Goal: Task Accomplishment & Management: Manage account settings

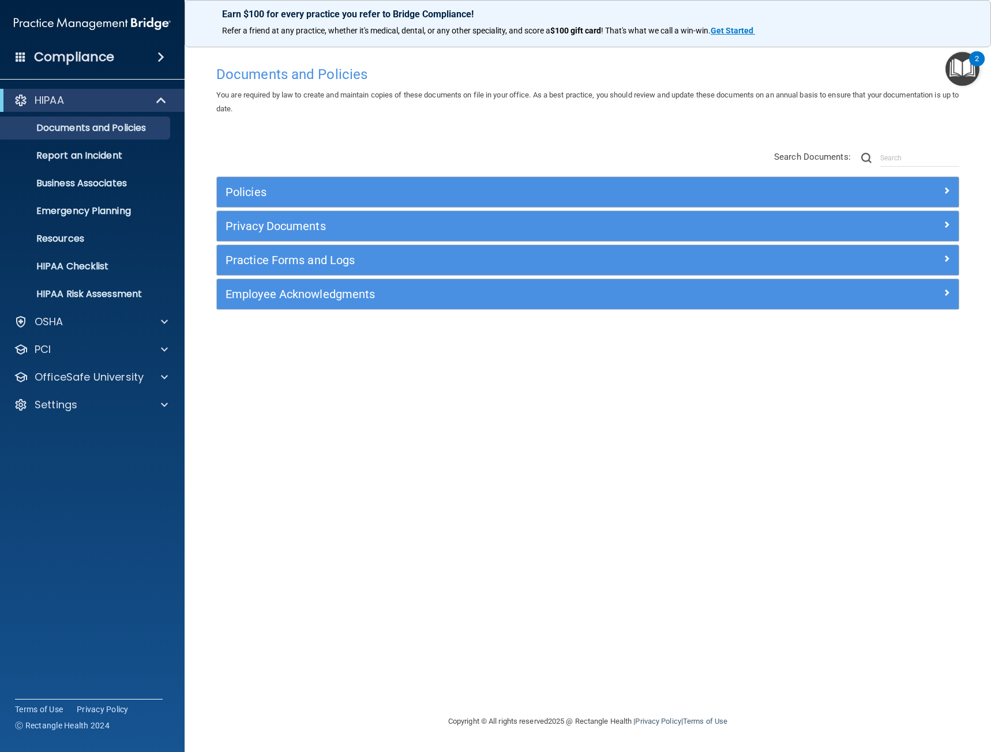
click at [157, 48] on div "Compliance" at bounding box center [92, 56] width 185 height 25
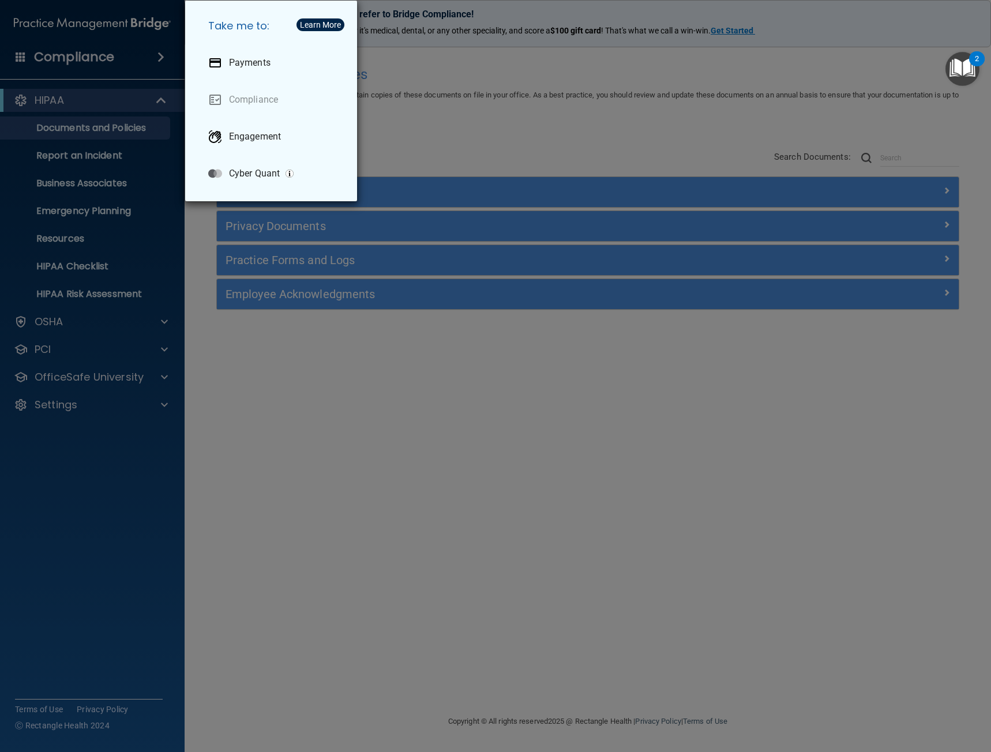
click at [109, 74] on div "Take me to: Payments Compliance Engagement Cyber Quant" at bounding box center [495, 376] width 991 height 752
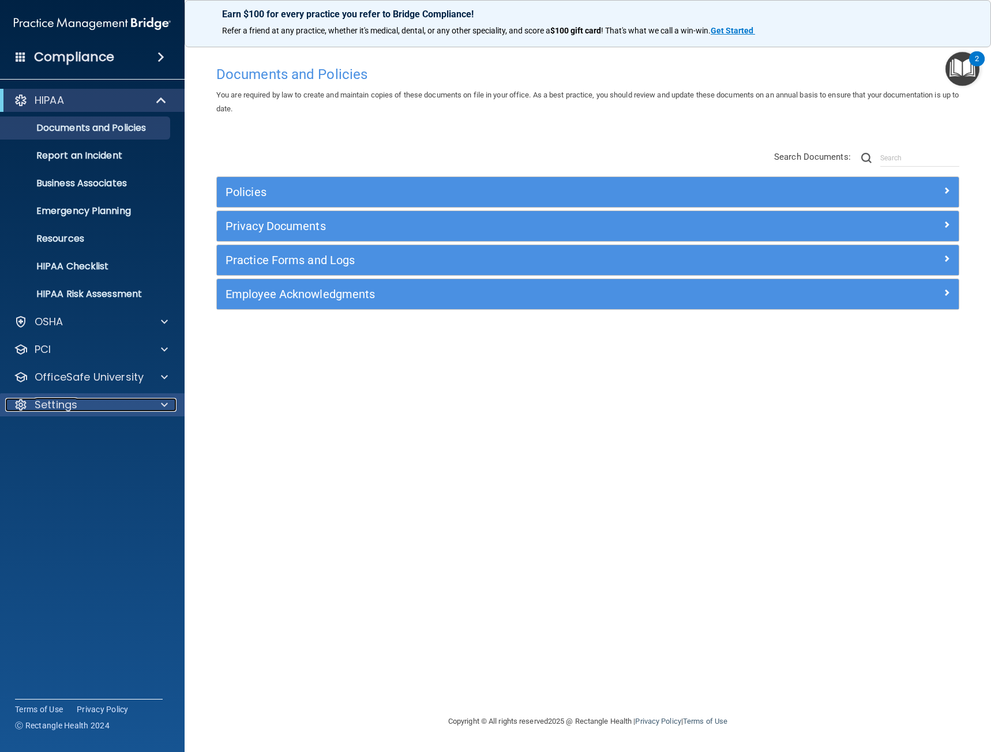
click at [98, 405] on div "Settings" at bounding box center [76, 405] width 143 height 14
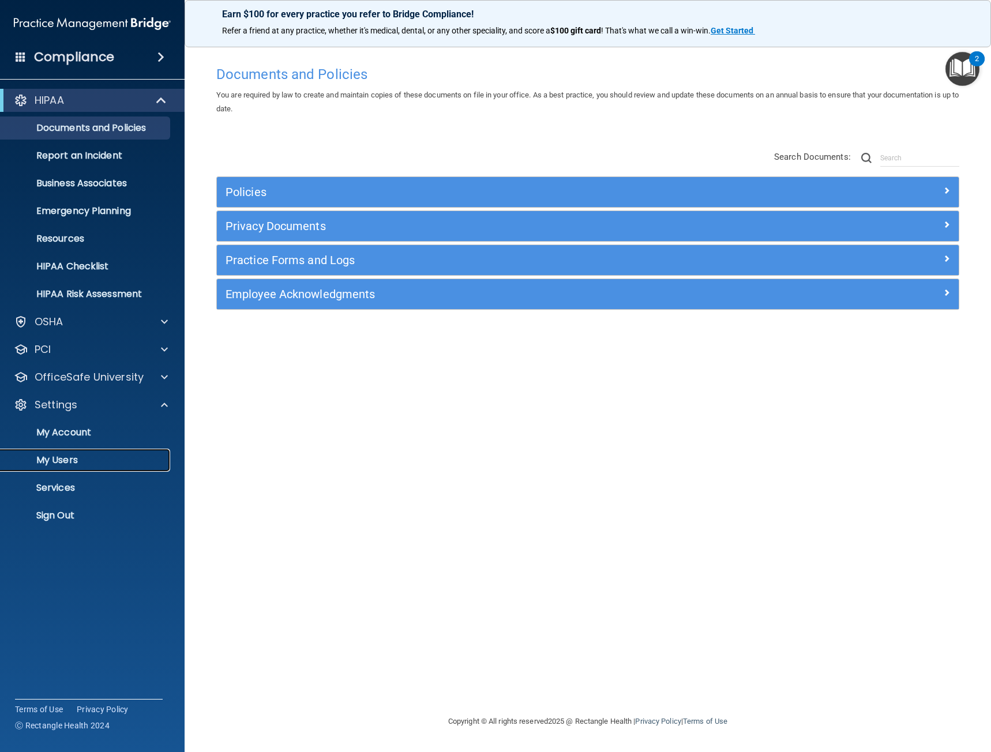
click at [54, 465] on p "My Users" at bounding box center [85, 460] width 157 height 12
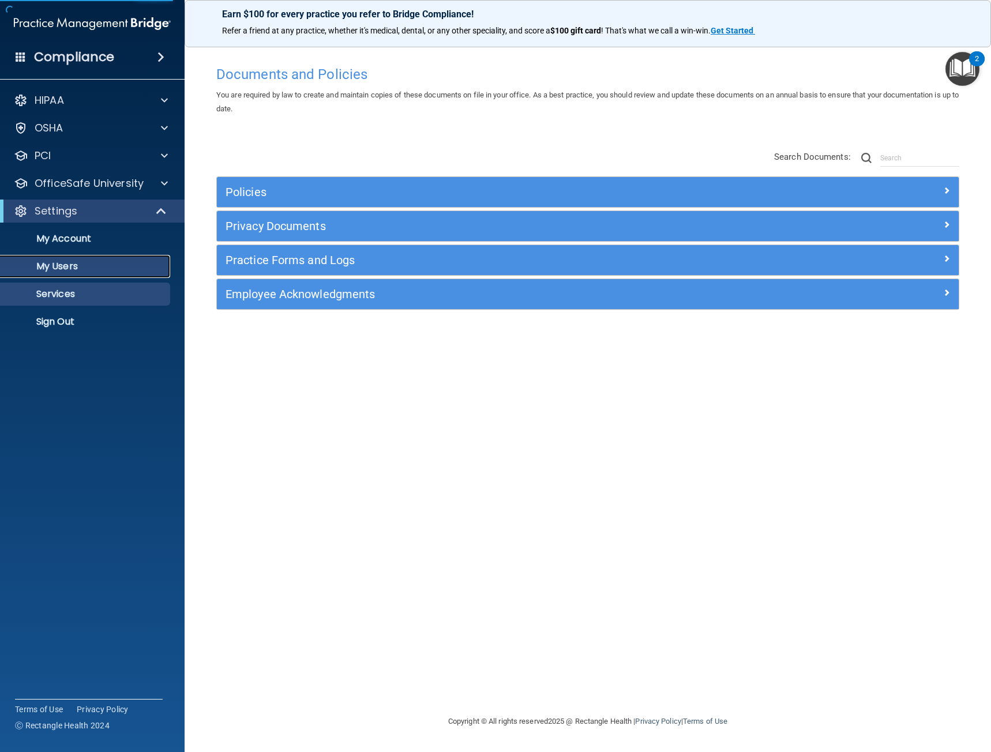
select select "20"
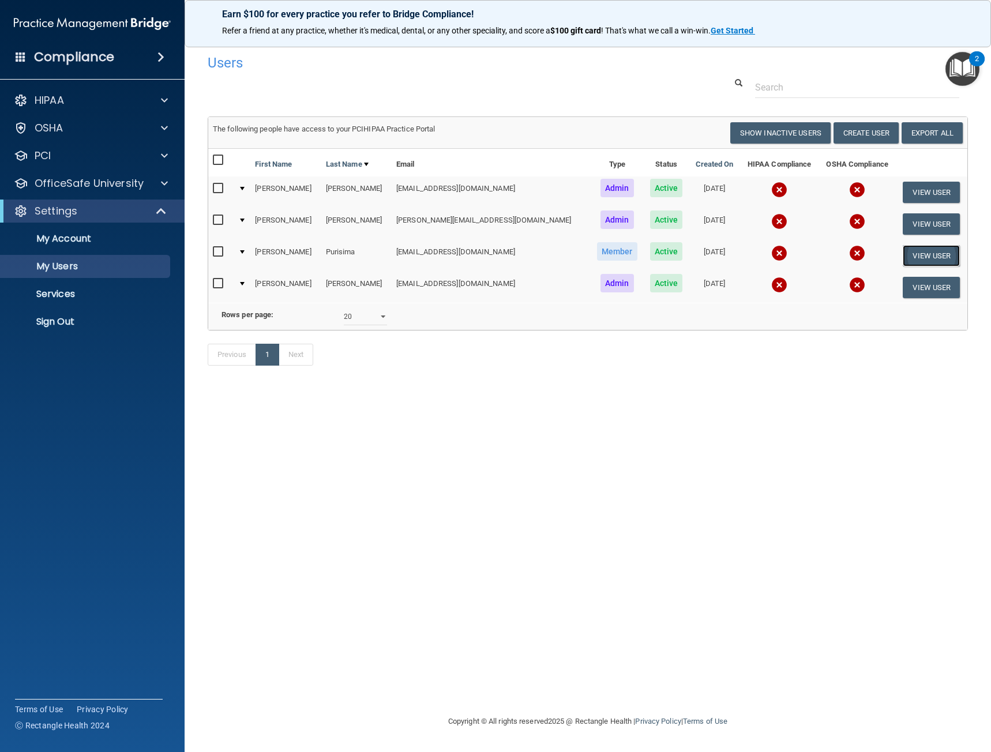
click at [911, 260] on button "View User" at bounding box center [931, 255] width 57 height 21
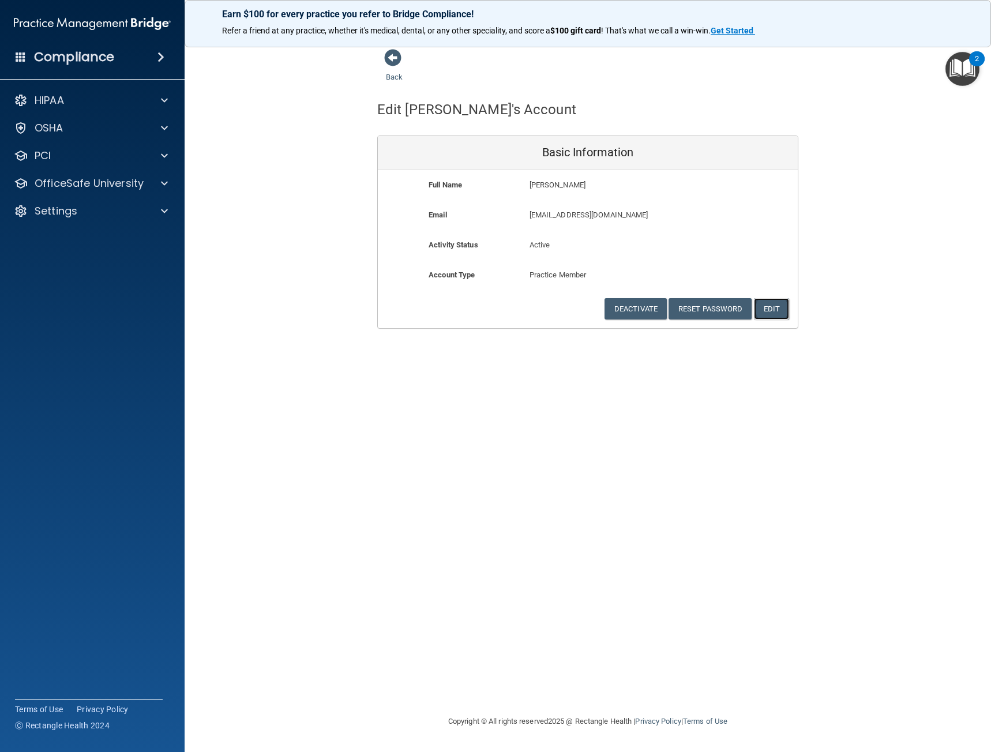
click at [771, 307] on button "Edit" at bounding box center [771, 308] width 35 height 21
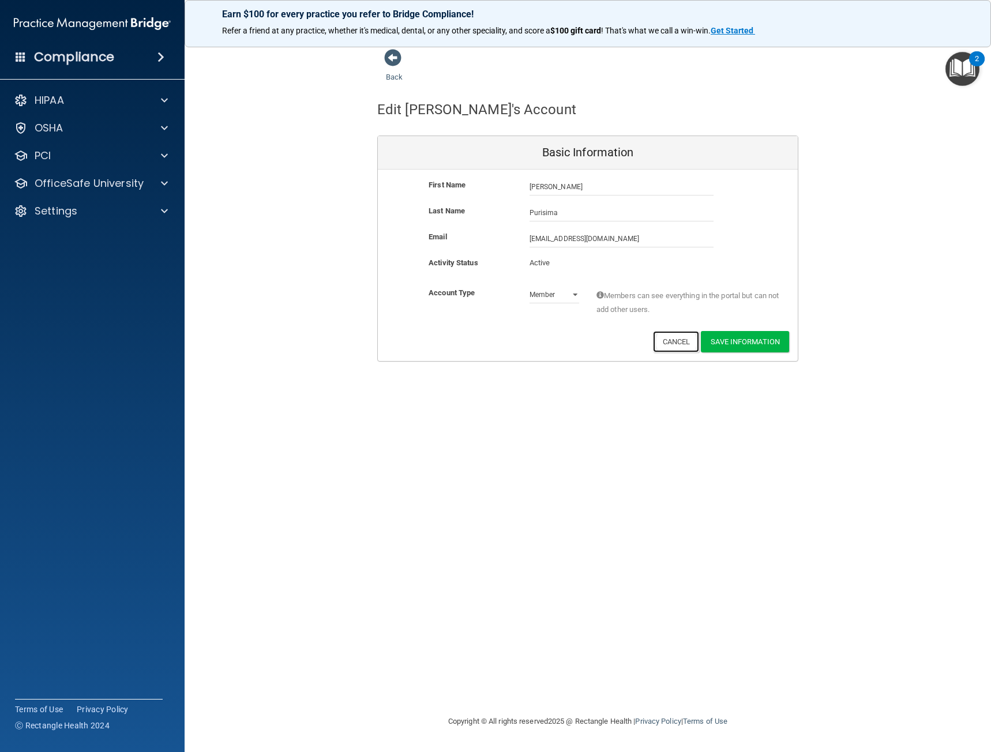
click at [671, 345] on button "Cancel" at bounding box center [676, 341] width 47 height 21
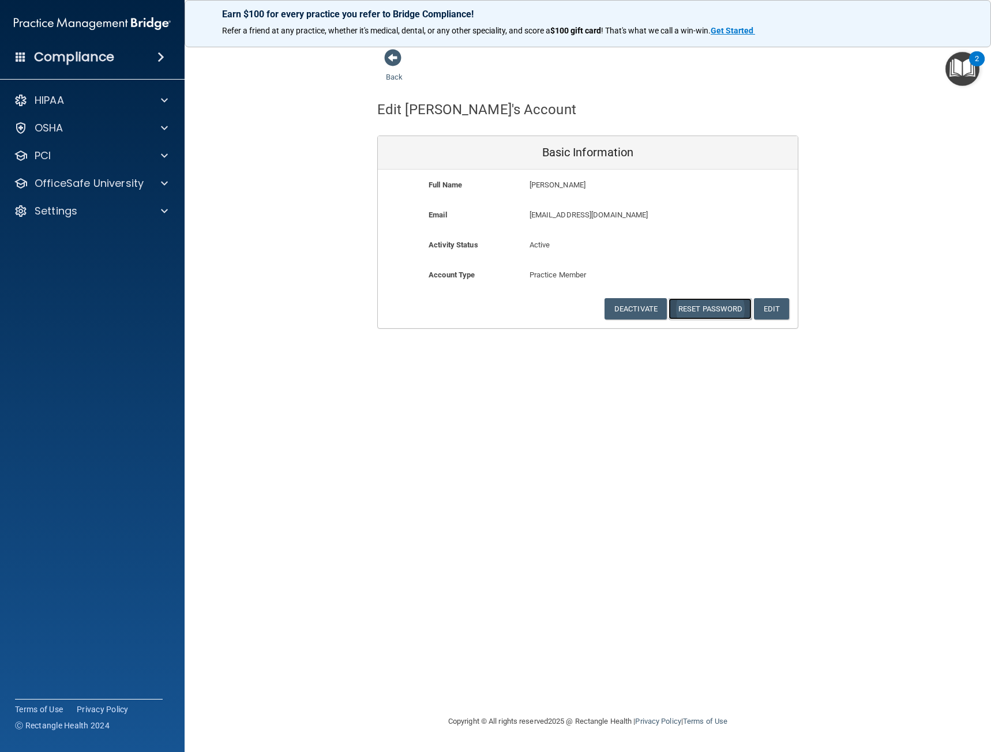
click at [712, 311] on button "Reset Password" at bounding box center [709, 308] width 83 height 21
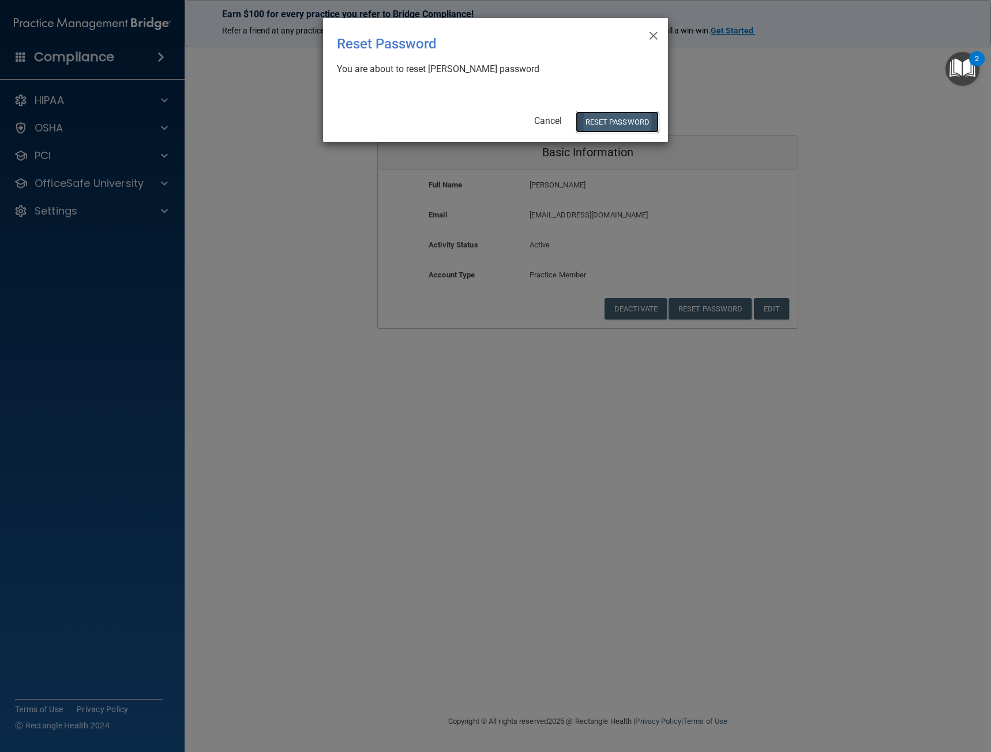
click at [629, 125] on button "Reset Password" at bounding box center [617, 121] width 83 height 21
click at [628, 119] on body "Compliance HIPAA Documents and Policies Report an Incident Business Associates …" at bounding box center [495, 376] width 991 height 752
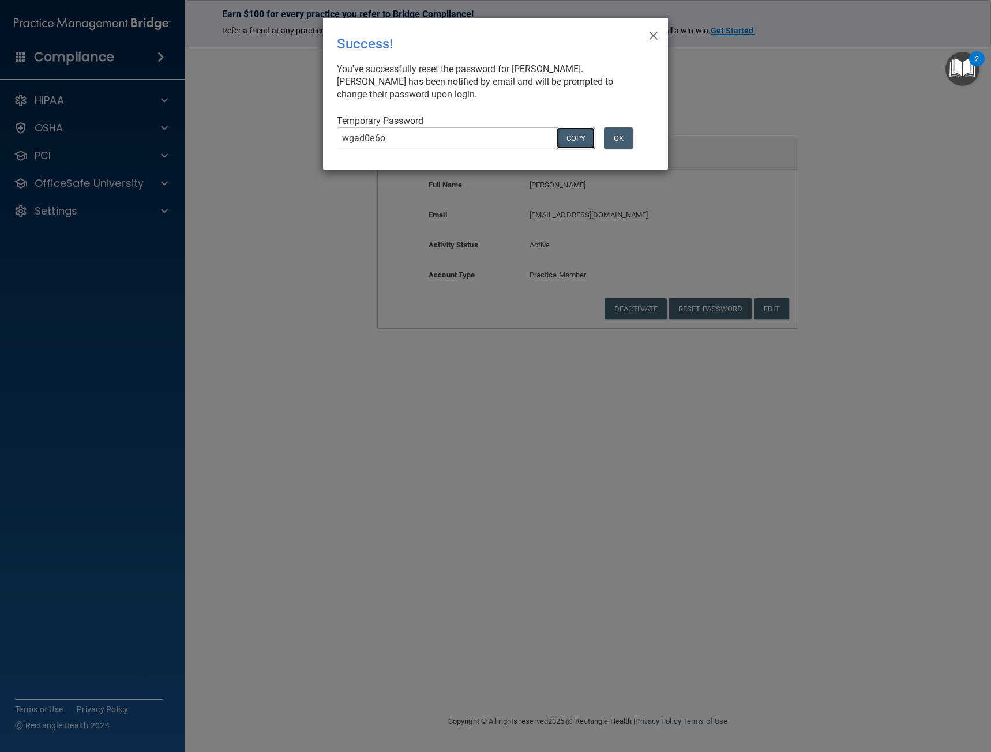
click at [581, 136] on button "COPY" at bounding box center [576, 137] width 38 height 21
click at [616, 146] on button "OK" at bounding box center [618, 137] width 29 height 21
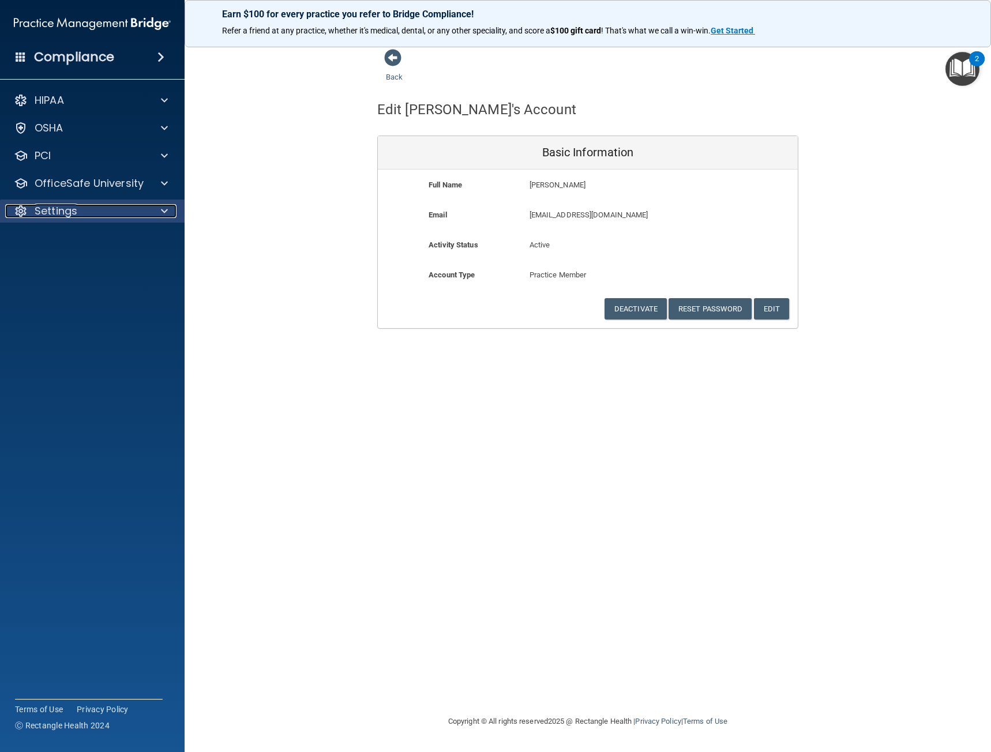
click at [85, 216] on div "Settings" at bounding box center [76, 211] width 143 height 14
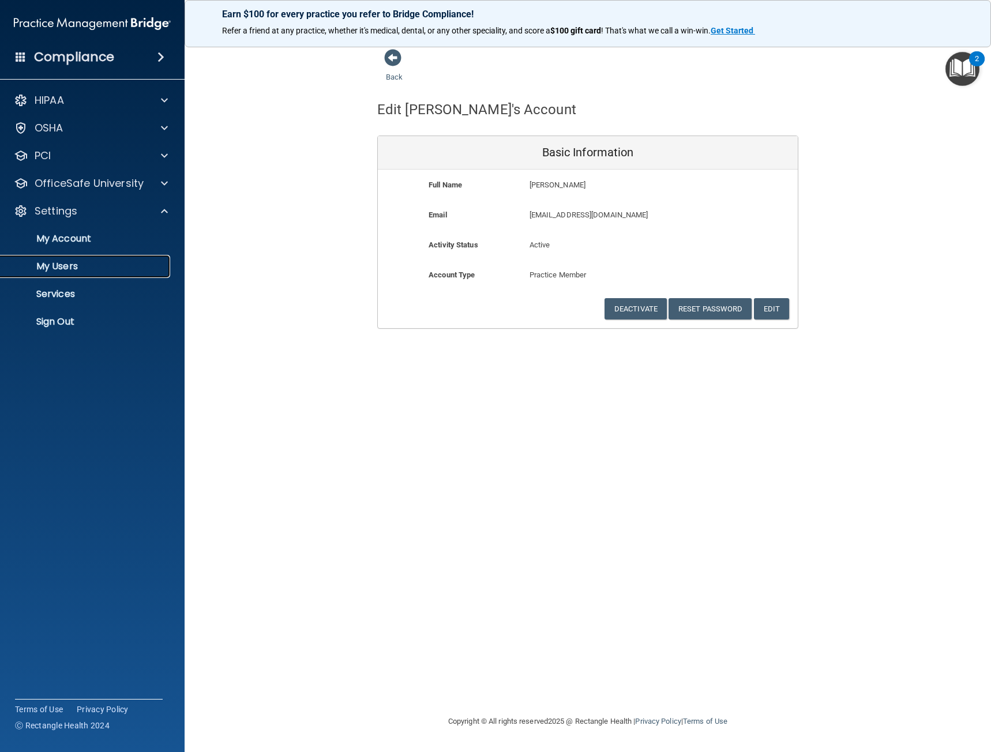
click at [70, 269] on p "My Users" at bounding box center [85, 267] width 157 height 12
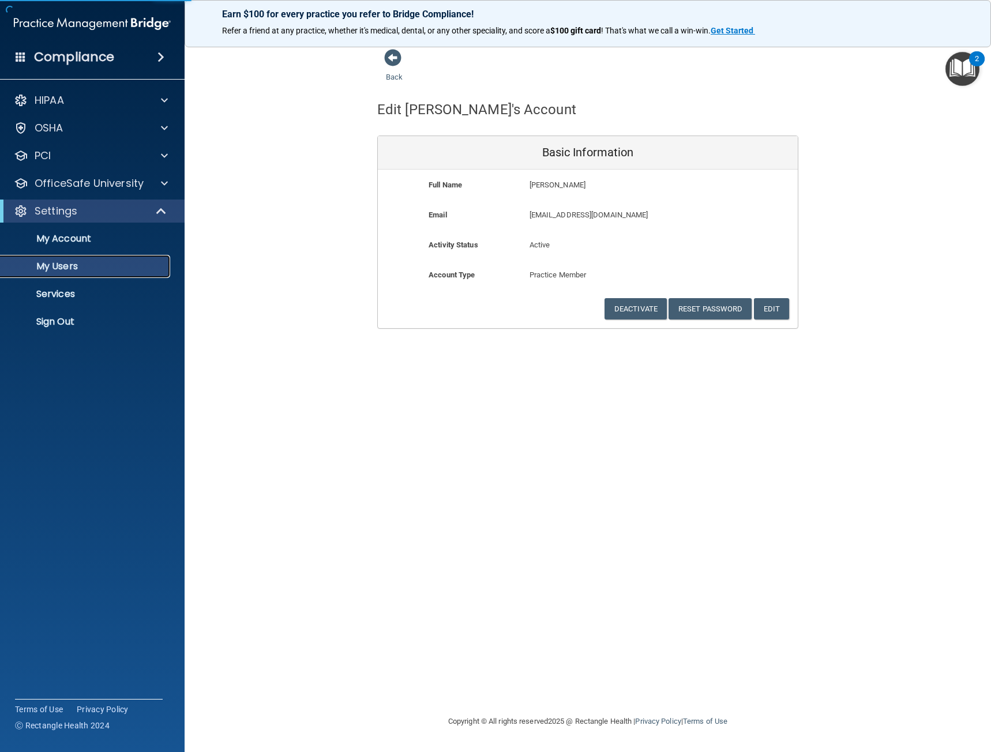
select select "20"
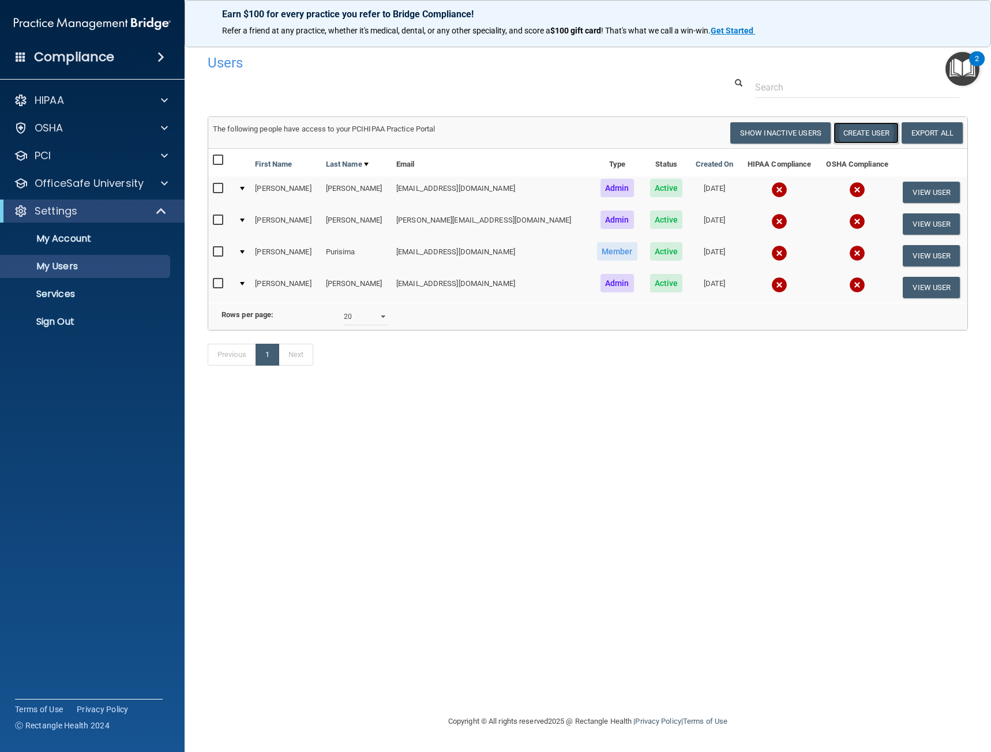
click at [872, 137] on button "Create User" at bounding box center [865, 132] width 65 height 21
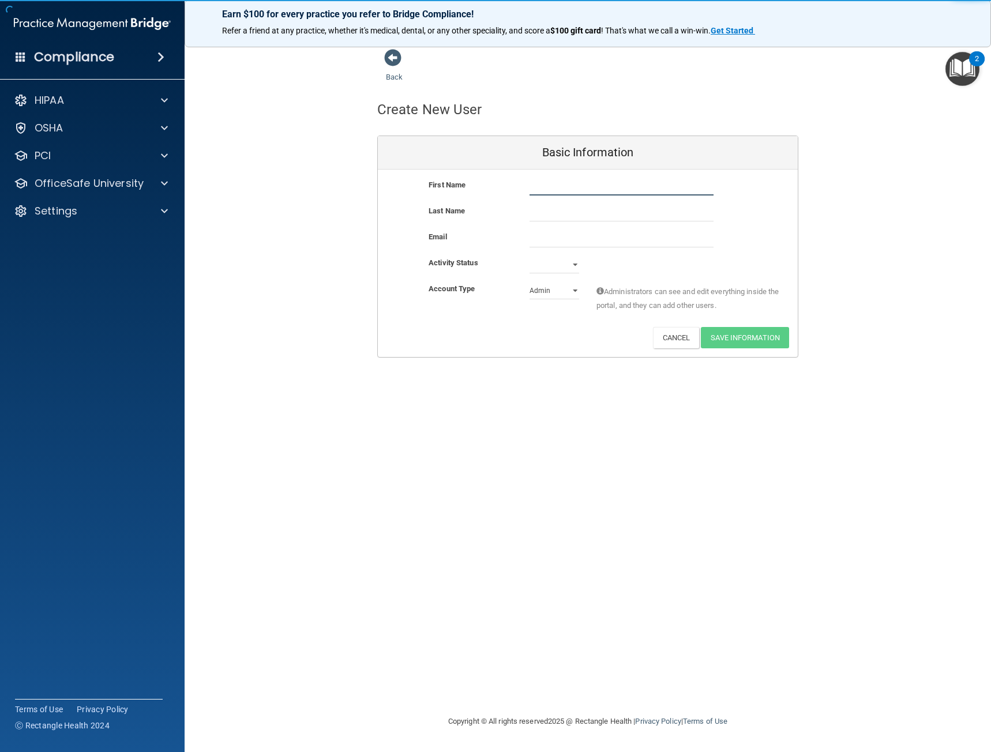
click at [542, 187] on input "text" at bounding box center [621, 186] width 184 height 17
type input "Hedyeh"
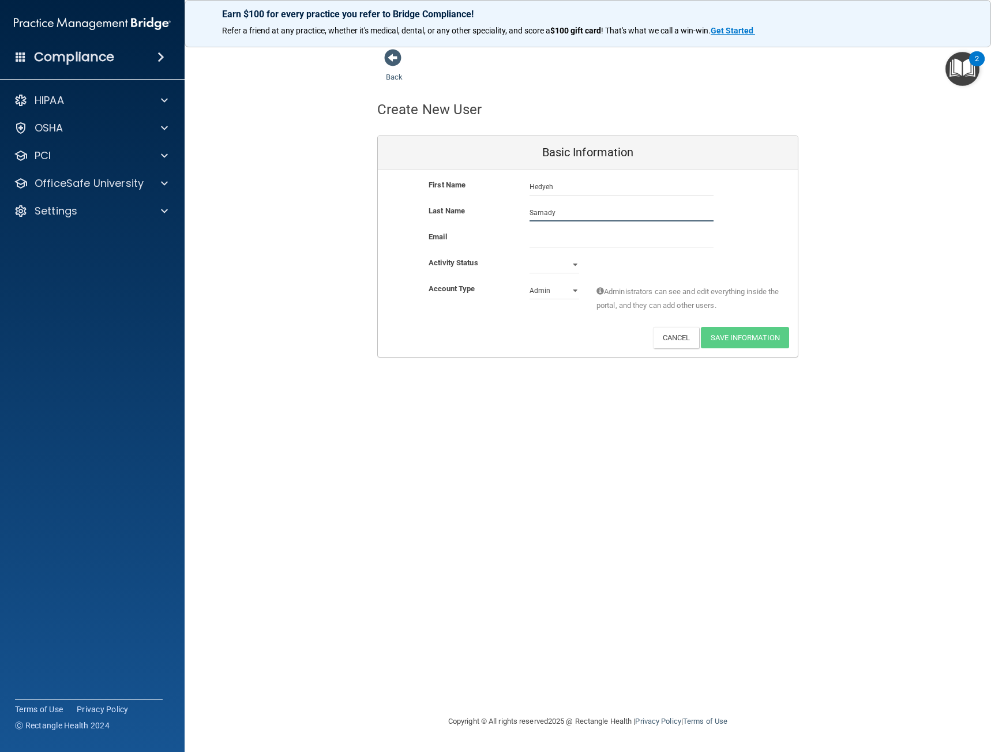
type input "Samady"
paste input "[EMAIL_ADDRESS][DOMAIN_NAME]"
type input "[EMAIL_ADDRESS][DOMAIN_NAME]"
click at [553, 261] on select "Active Inactive" at bounding box center [554, 266] width 50 height 17
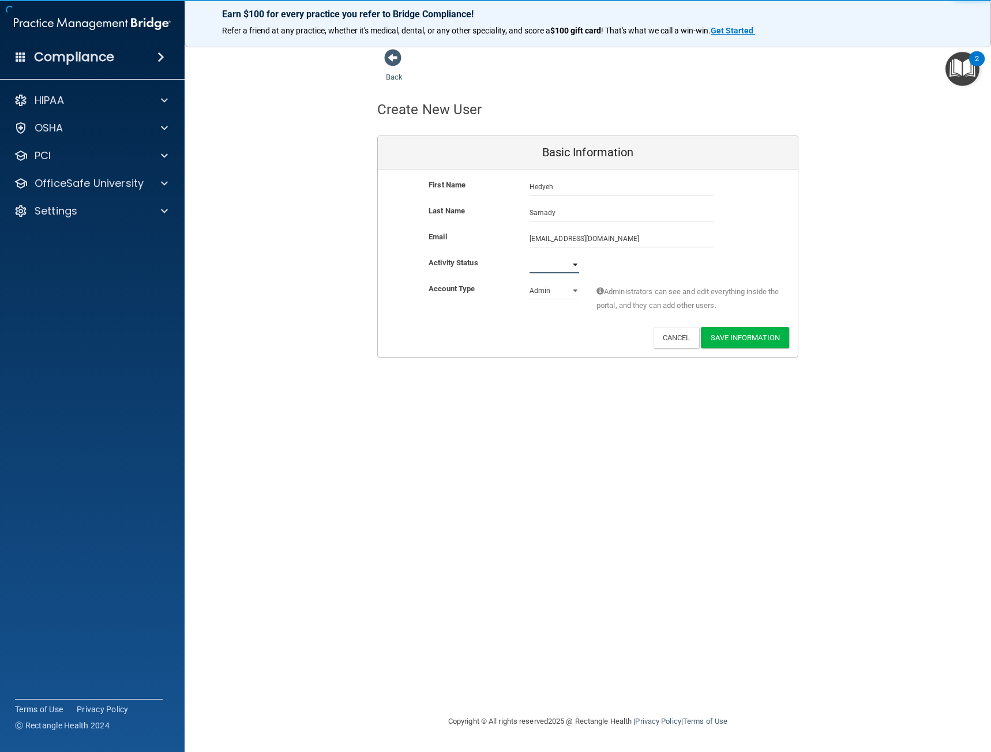
select select "active"
click at [529, 256] on select "Active Inactive" at bounding box center [554, 264] width 50 height 17
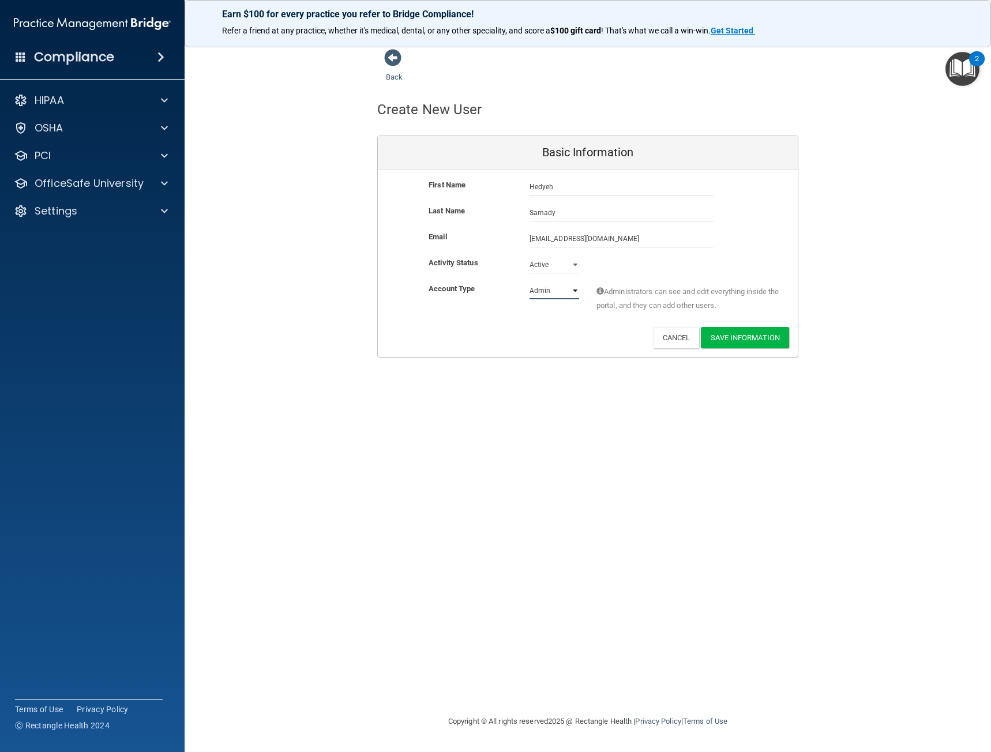
click at [572, 290] on select "Admin Member" at bounding box center [554, 290] width 50 height 17
click at [730, 335] on button "Save Information" at bounding box center [745, 337] width 88 height 21
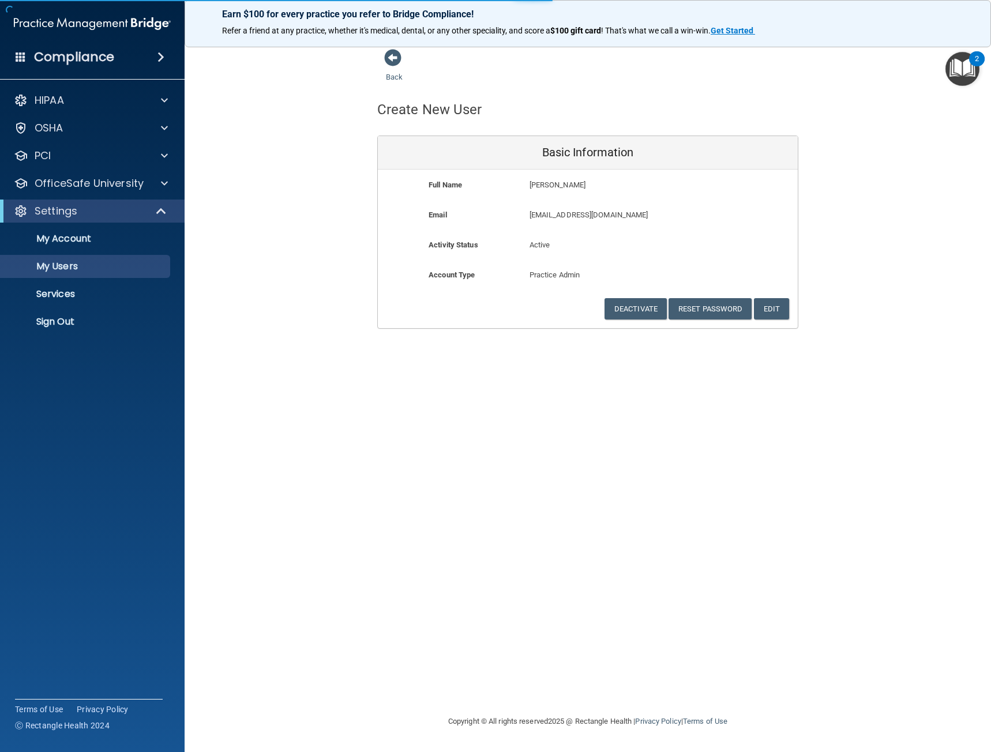
select select "20"
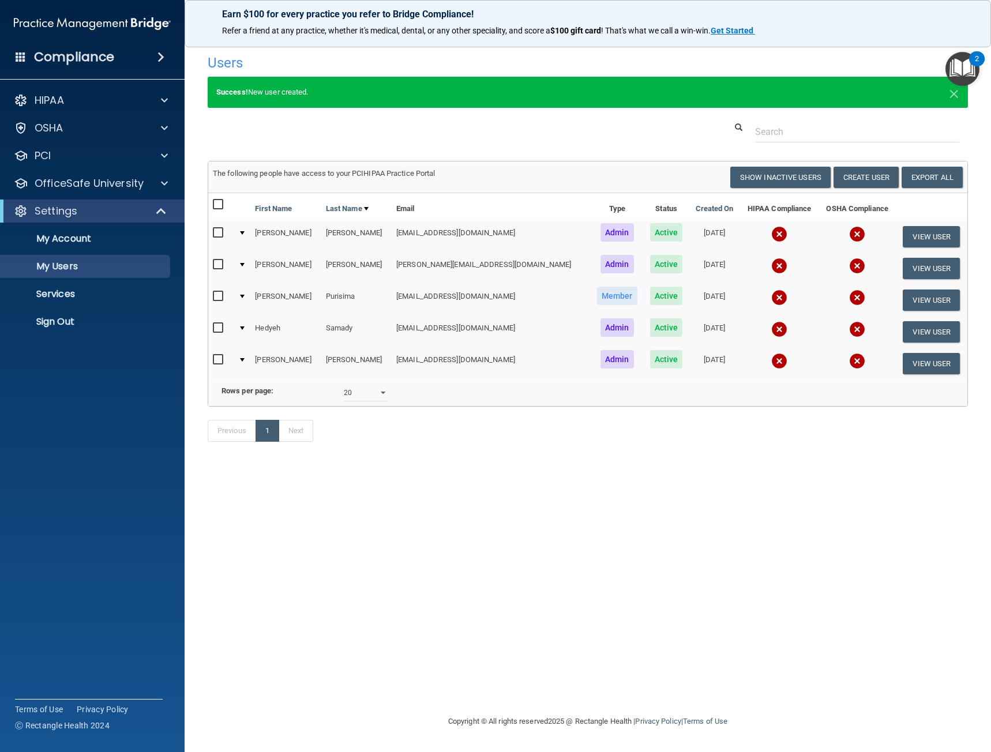
click at [245, 265] on div at bounding box center [242, 264] width 5 height 3
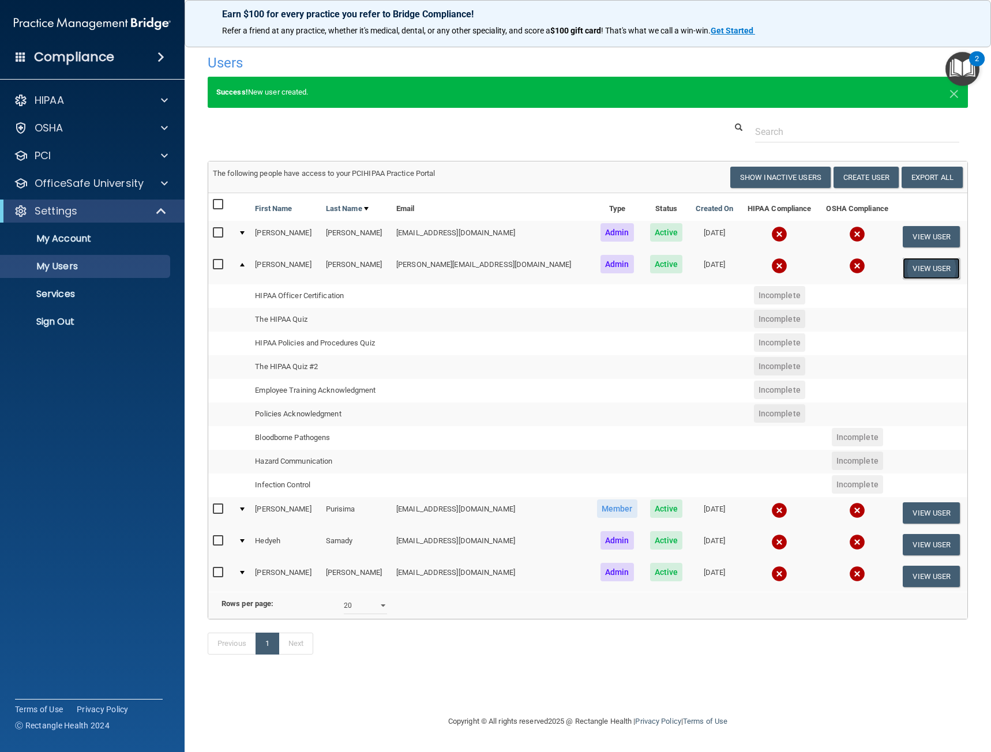
click at [927, 270] on button "View User" at bounding box center [931, 268] width 57 height 21
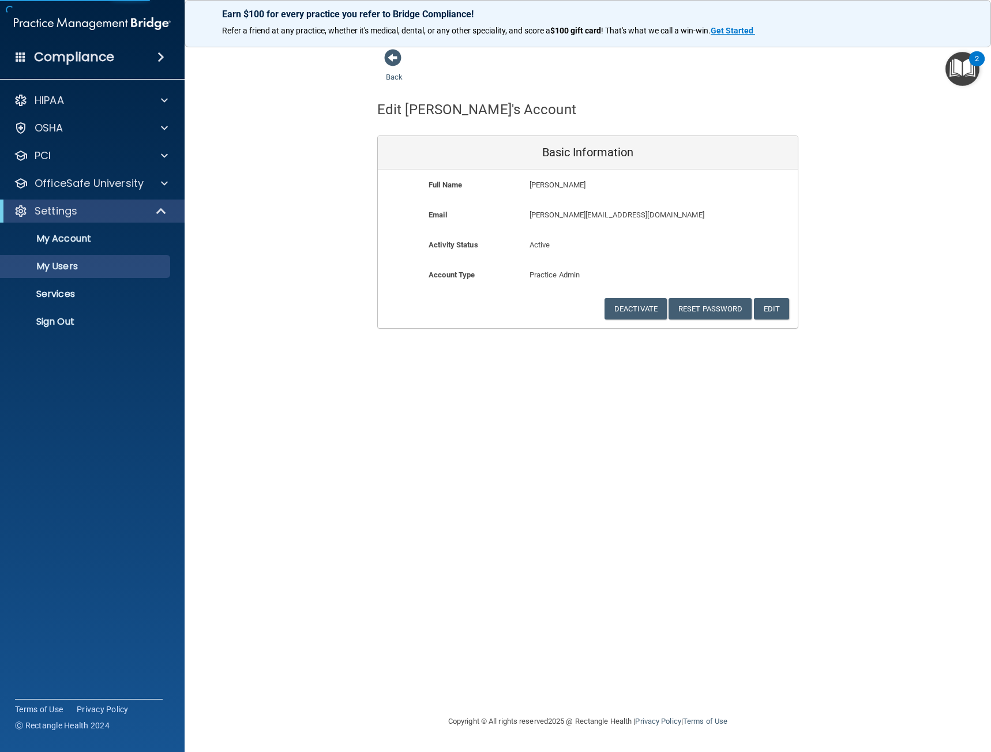
select select "20"
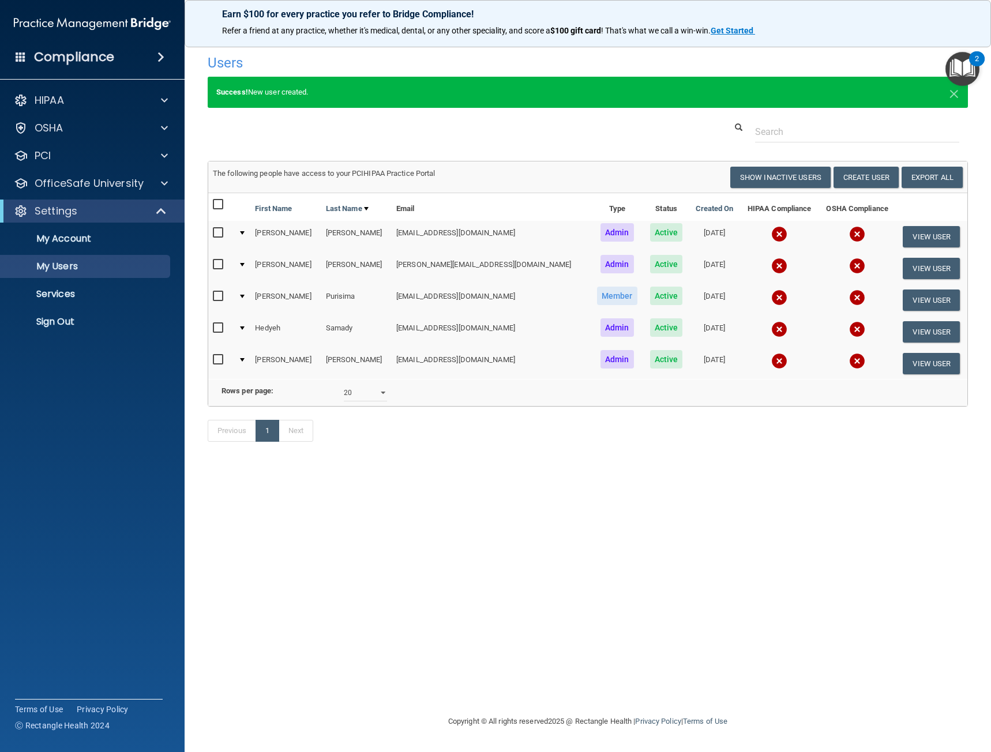
click at [220, 261] on input "checkbox" at bounding box center [219, 264] width 13 height 9
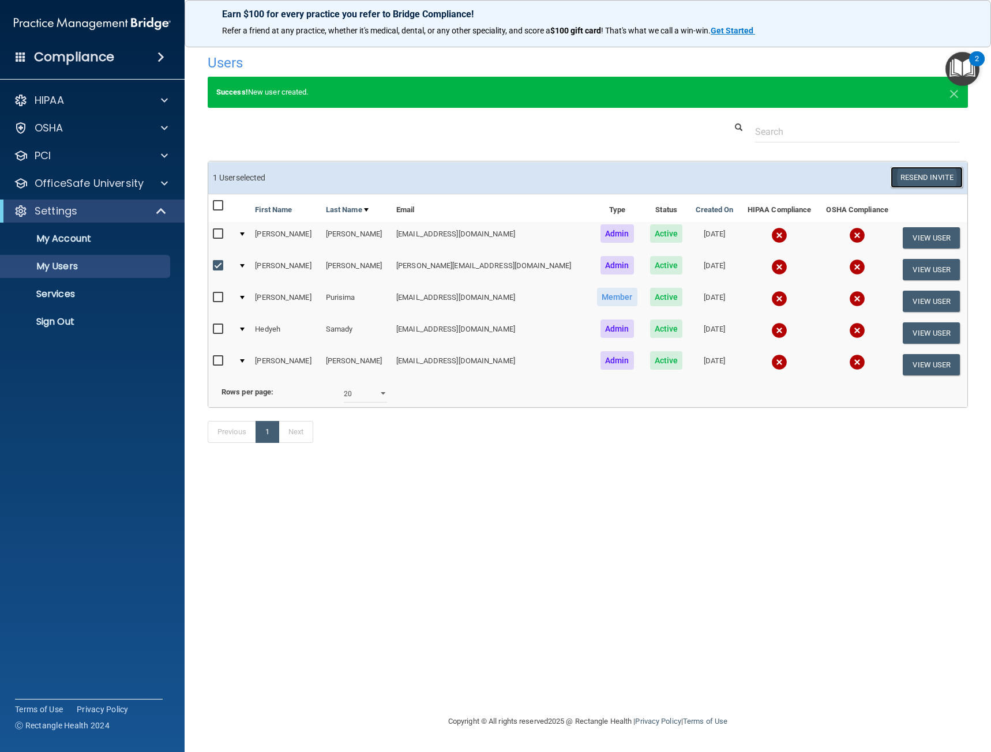
click at [924, 175] on button "Resend Invite" at bounding box center [927, 177] width 72 height 21
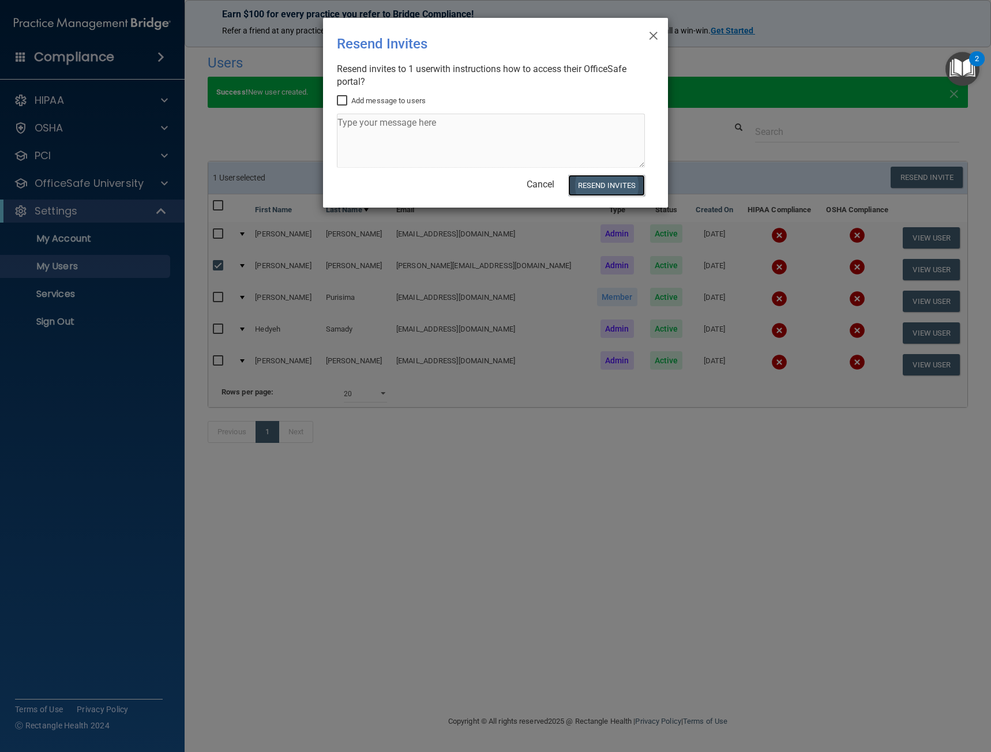
click at [608, 185] on button "Resend Invites" at bounding box center [606, 185] width 77 height 21
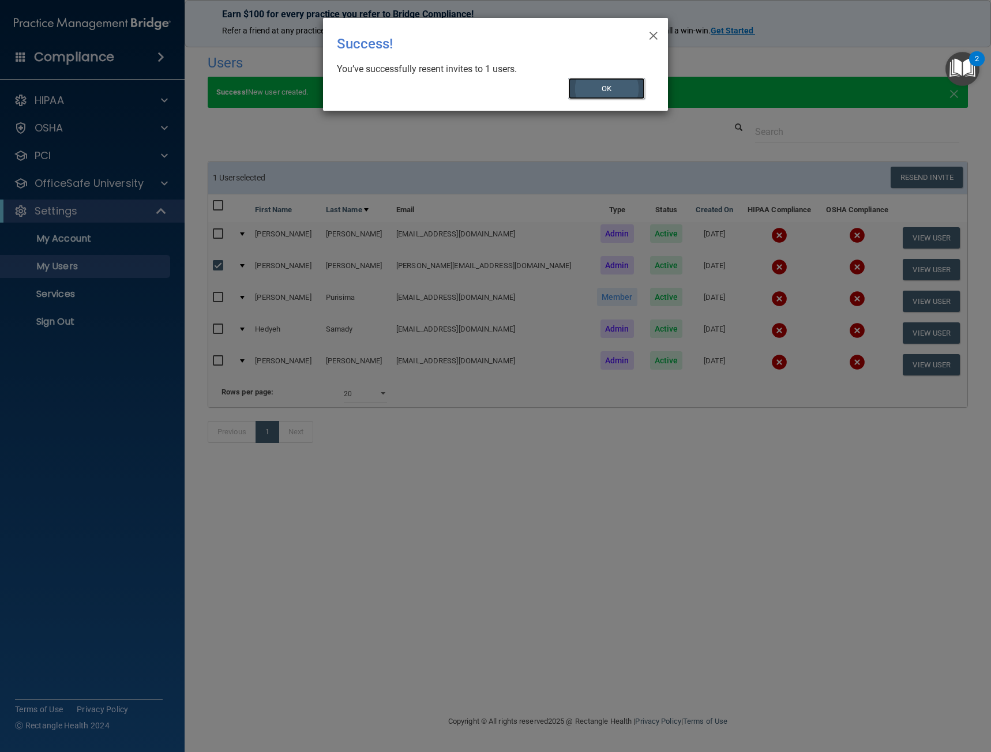
click at [625, 95] on button "OK" at bounding box center [606, 88] width 77 height 21
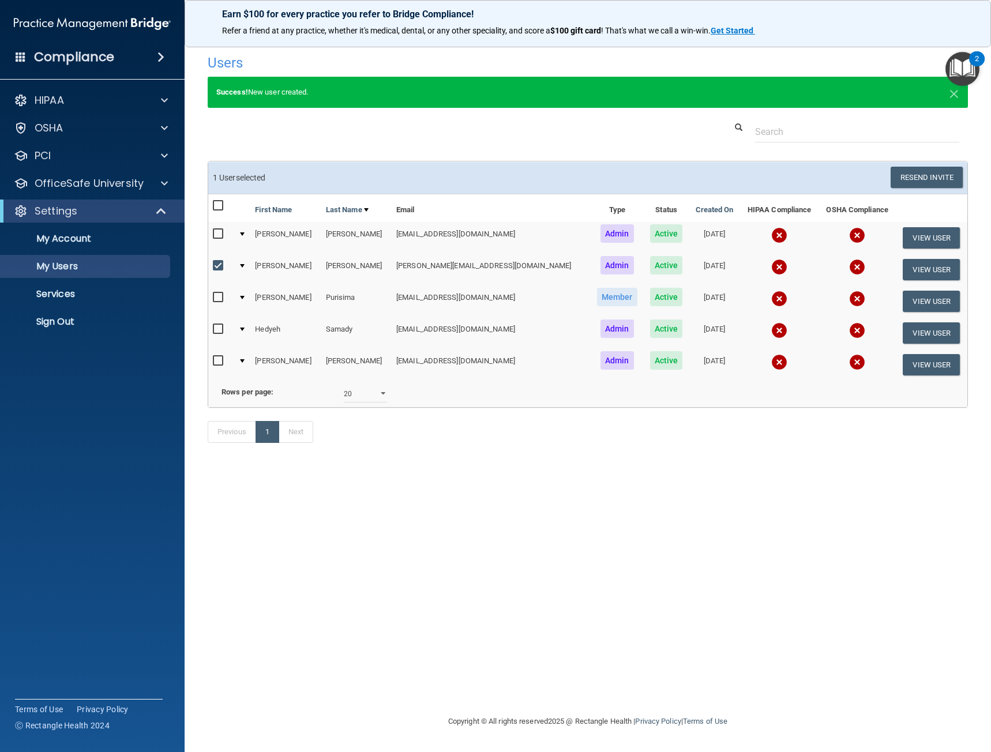
click at [221, 265] on input "checkbox" at bounding box center [219, 265] width 13 height 9
checkbox input "false"
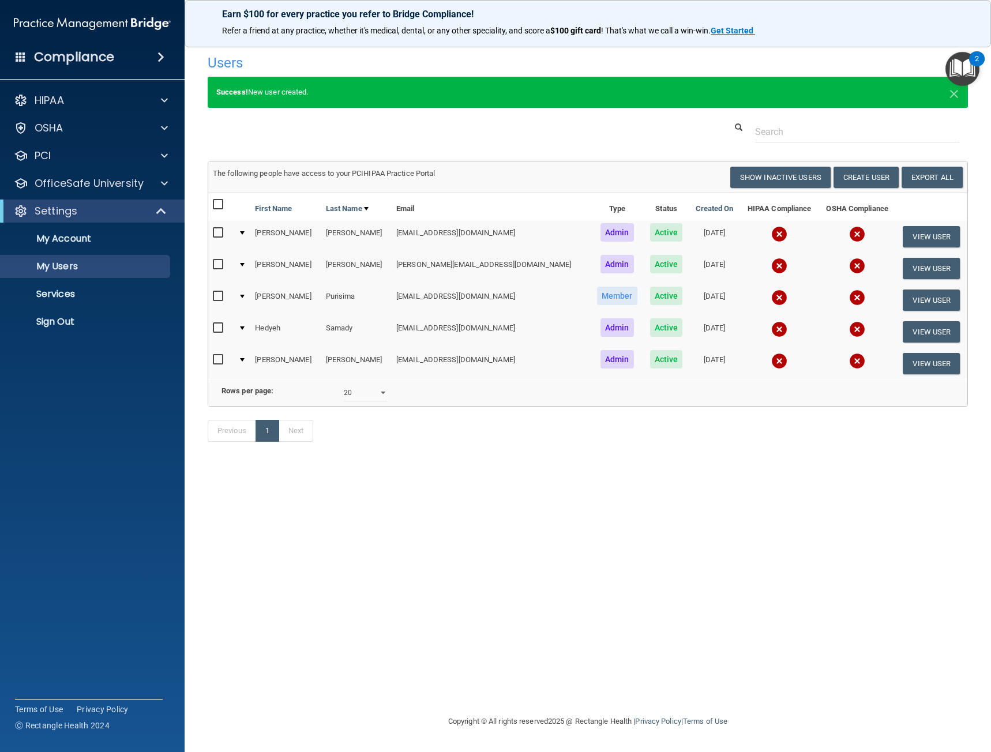
click at [221, 300] on input "checkbox" at bounding box center [219, 296] width 13 height 9
checkbox input "true"
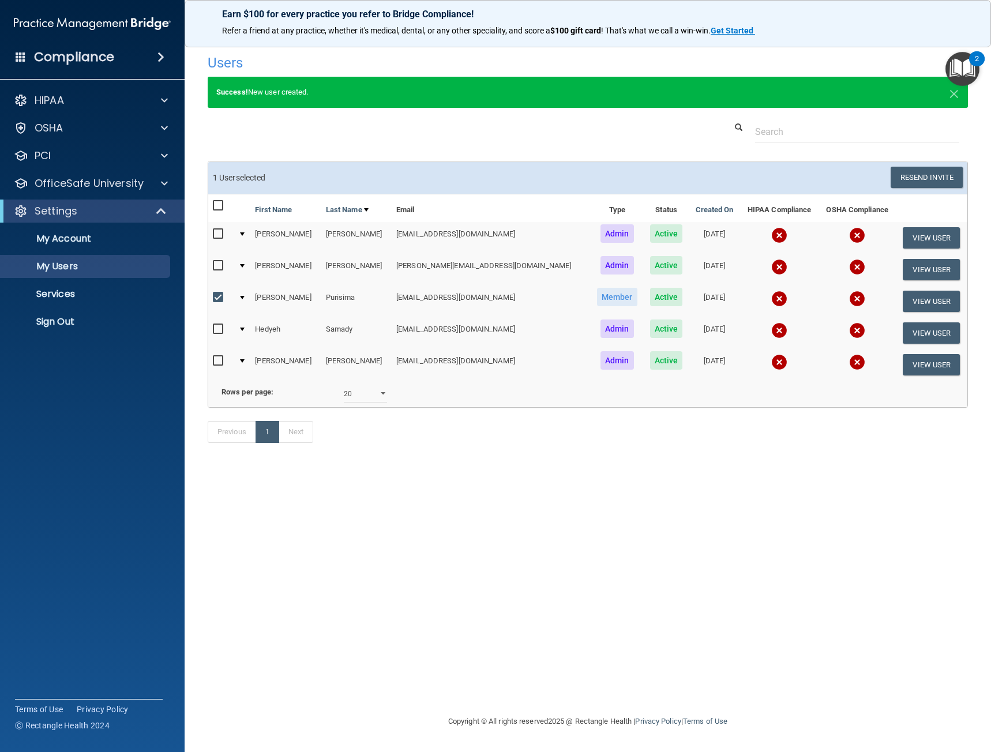
click at [280, 297] on td "[PERSON_NAME]" at bounding box center [285, 302] width 70 height 32
click at [919, 172] on button "Resend Invite" at bounding box center [927, 177] width 72 height 21
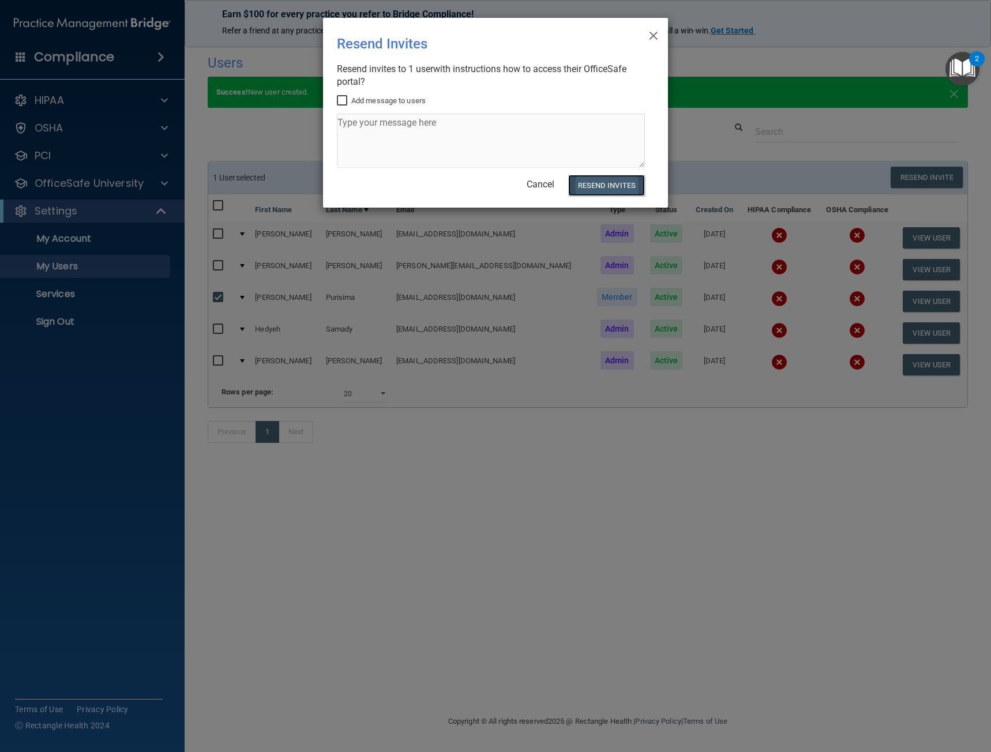
click at [603, 185] on button "Resend Invites" at bounding box center [606, 185] width 77 height 21
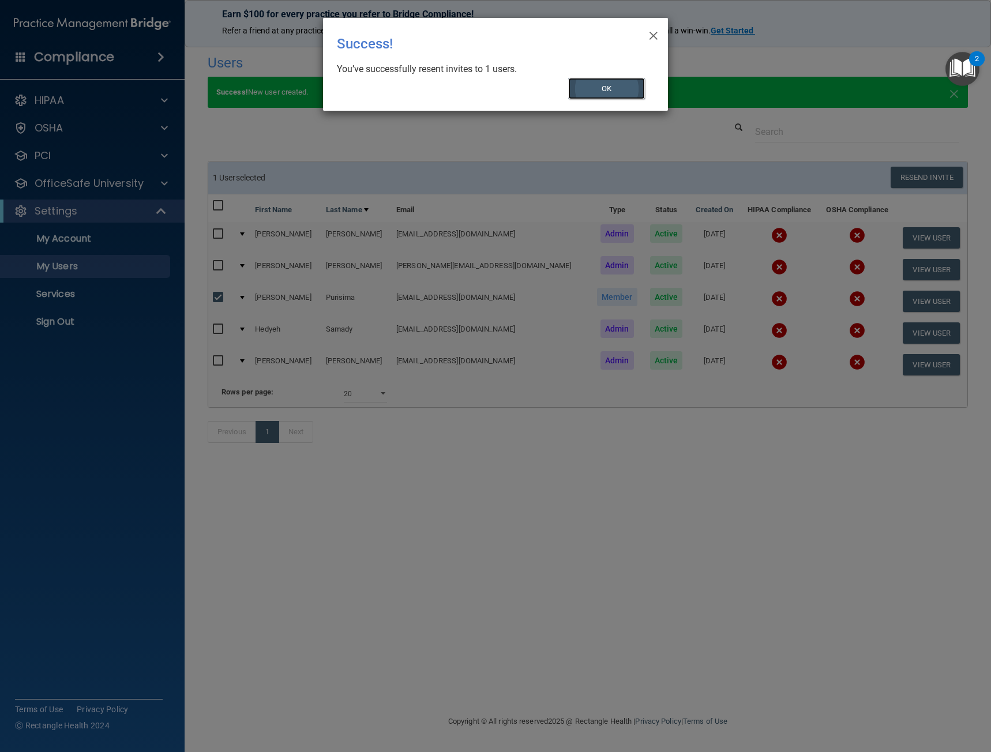
click at [613, 85] on button "OK" at bounding box center [606, 88] width 77 height 21
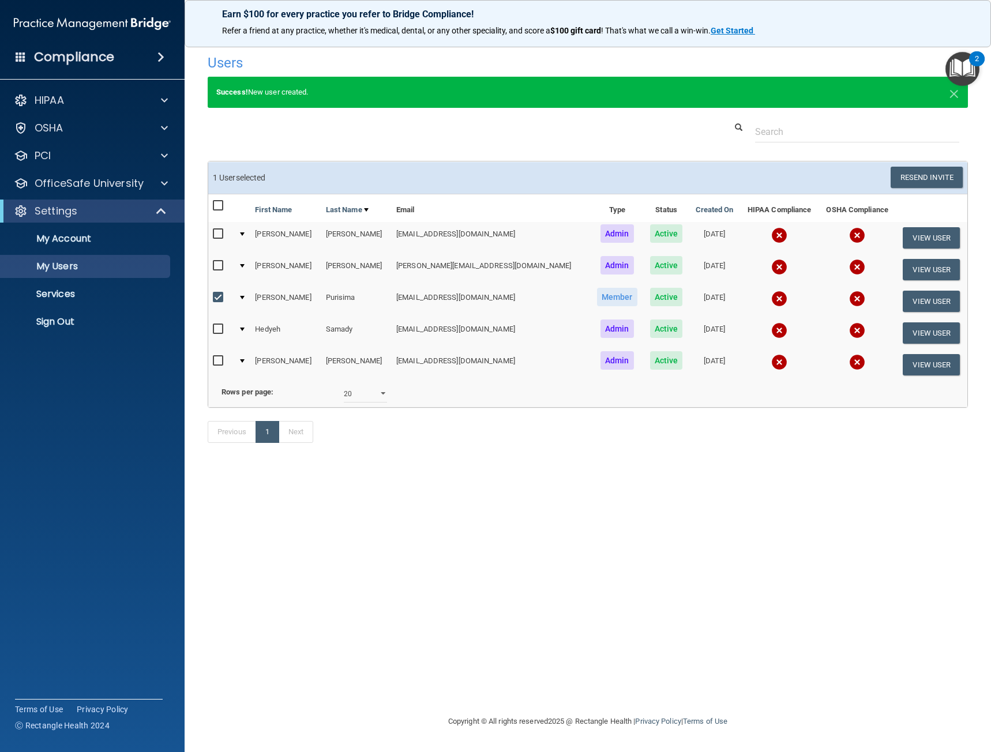
click at [219, 230] on input "checkbox" at bounding box center [219, 234] width 13 height 9
checkbox input "true"
click at [929, 178] on button "Resend Invite" at bounding box center [927, 177] width 72 height 21
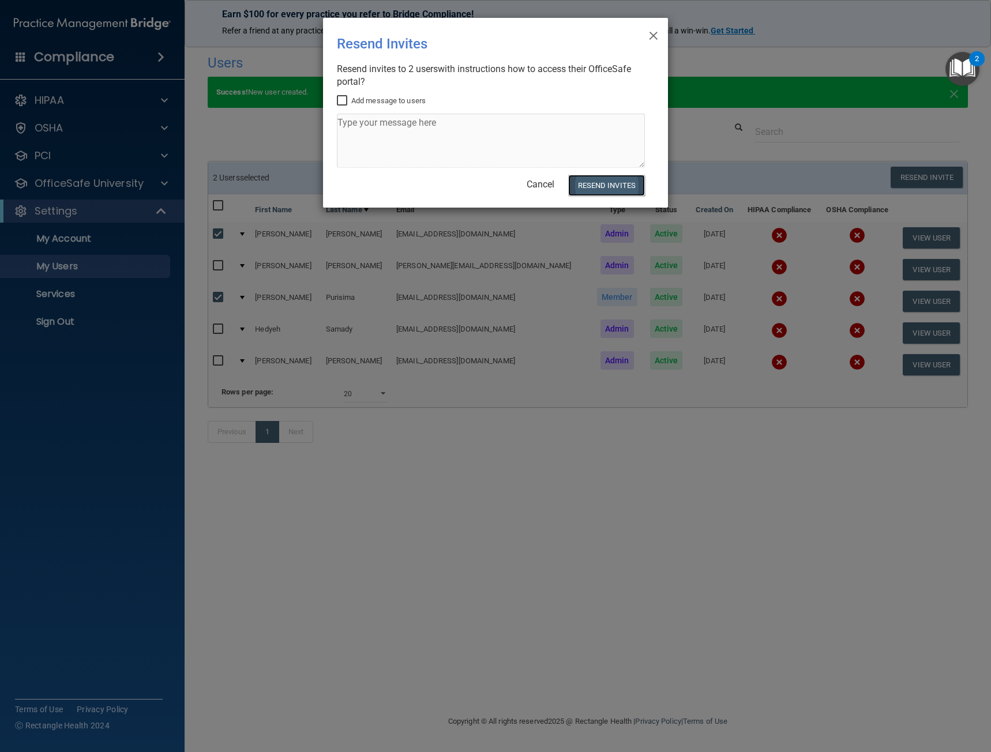
click at [592, 188] on button "Resend Invites" at bounding box center [606, 185] width 77 height 21
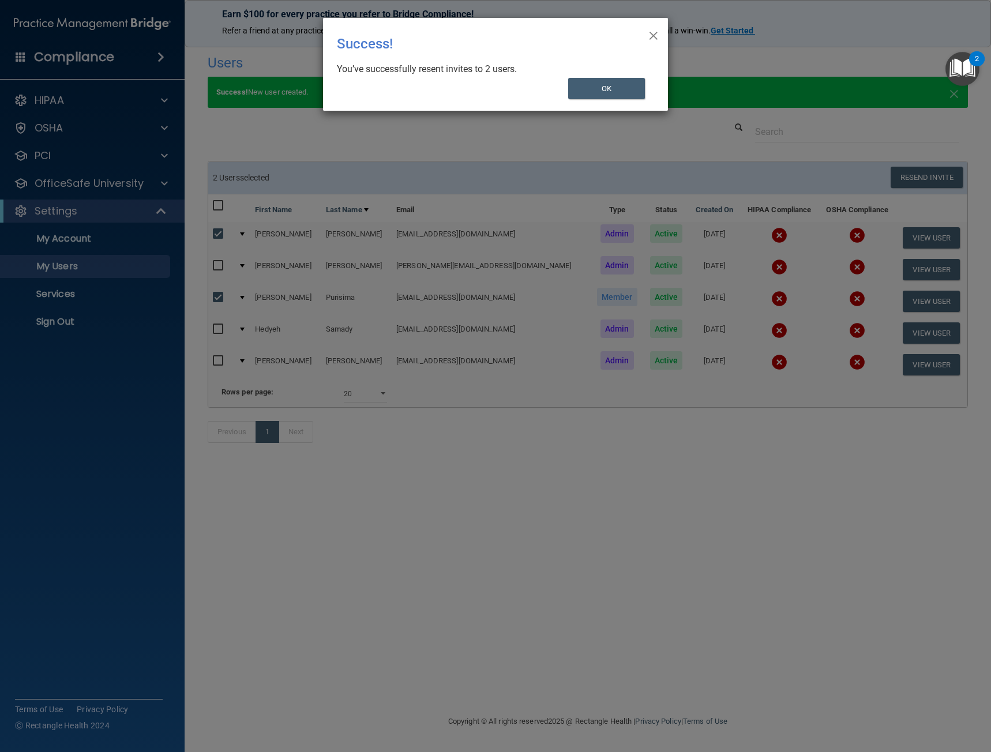
drag, startPoint x: 658, startPoint y: 39, endPoint x: 655, endPoint y: 63, distance: 25.0
click at [658, 39] on span "×" at bounding box center [653, 33] width 10 height 23
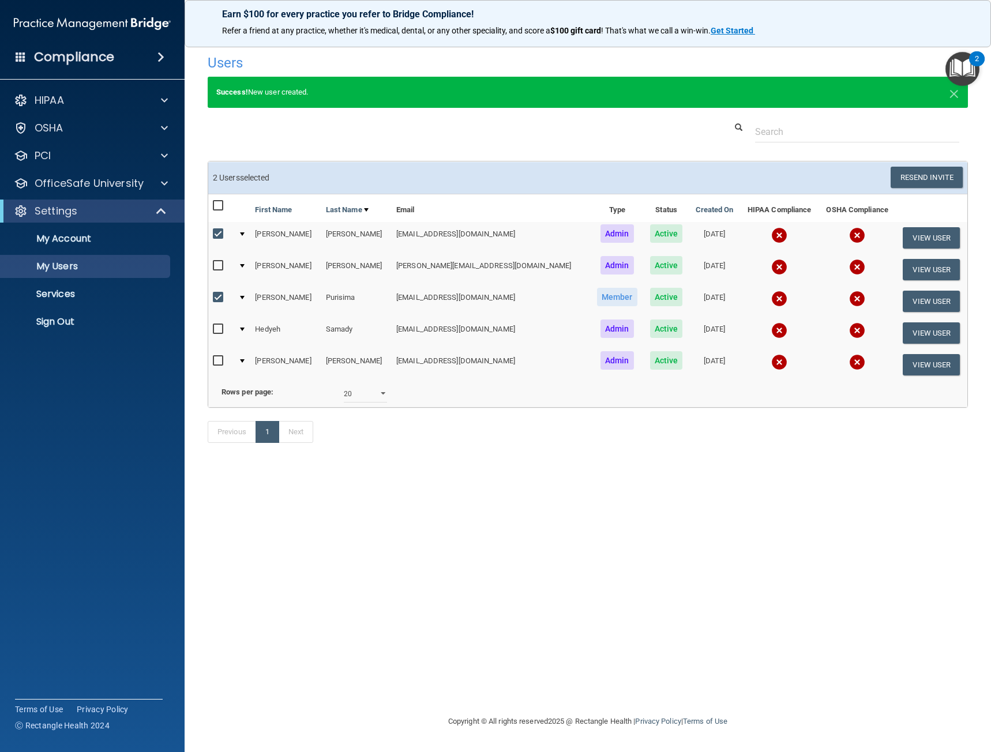
click at [220, 217] on th at bounding box center [220, 208] width 25 height 28
click at [218, 208] on input "checkbox" at bounding box center [219, 205] width 13 height 9
checkbox input "true"
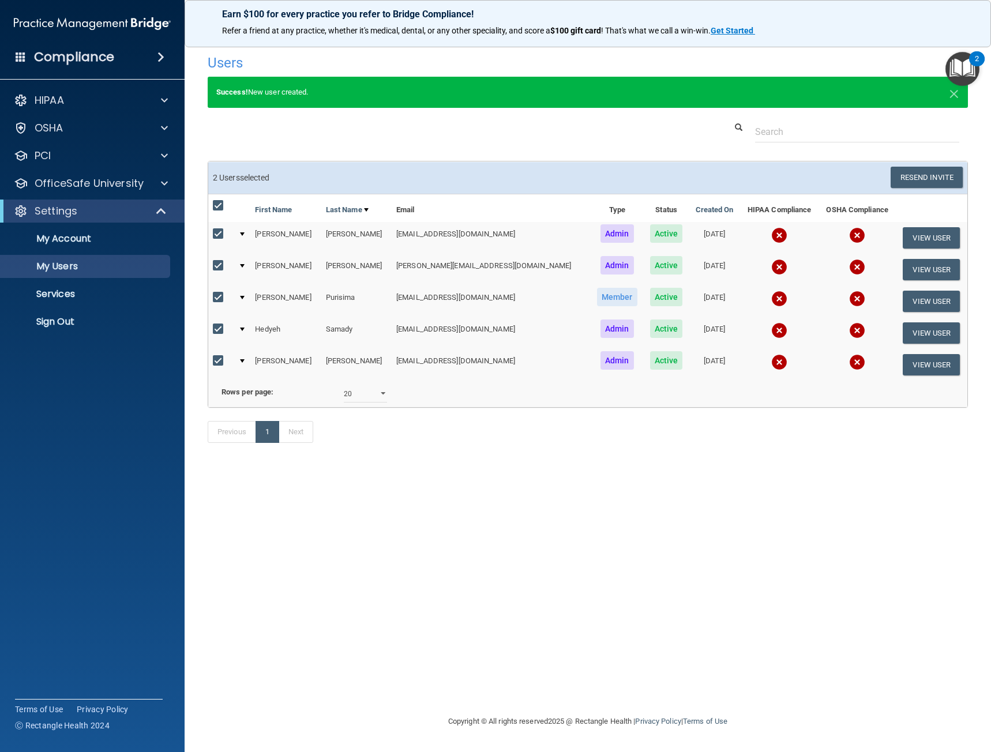
checkbox input "true"
click at [218, 208] on input "checkbox" at bounding box center [219, 205] width 13 height 9
checkbox input "false"
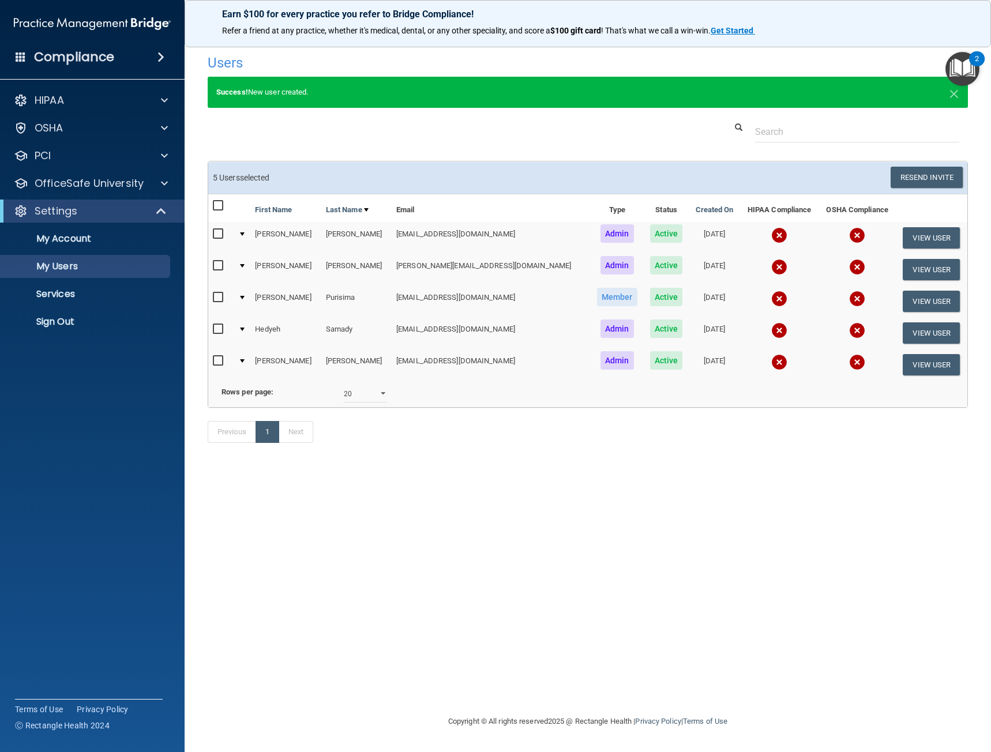
checkbox input "false"
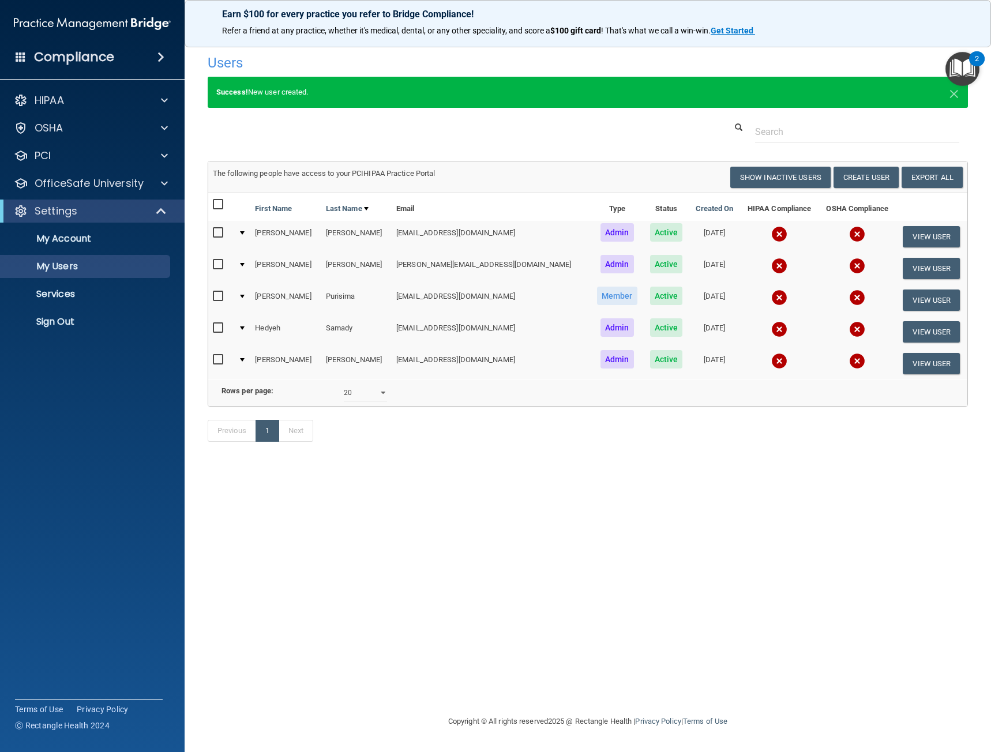
click at [221, 324] on input "checkbox" at bounding box center [219, 328] width 13 height 9
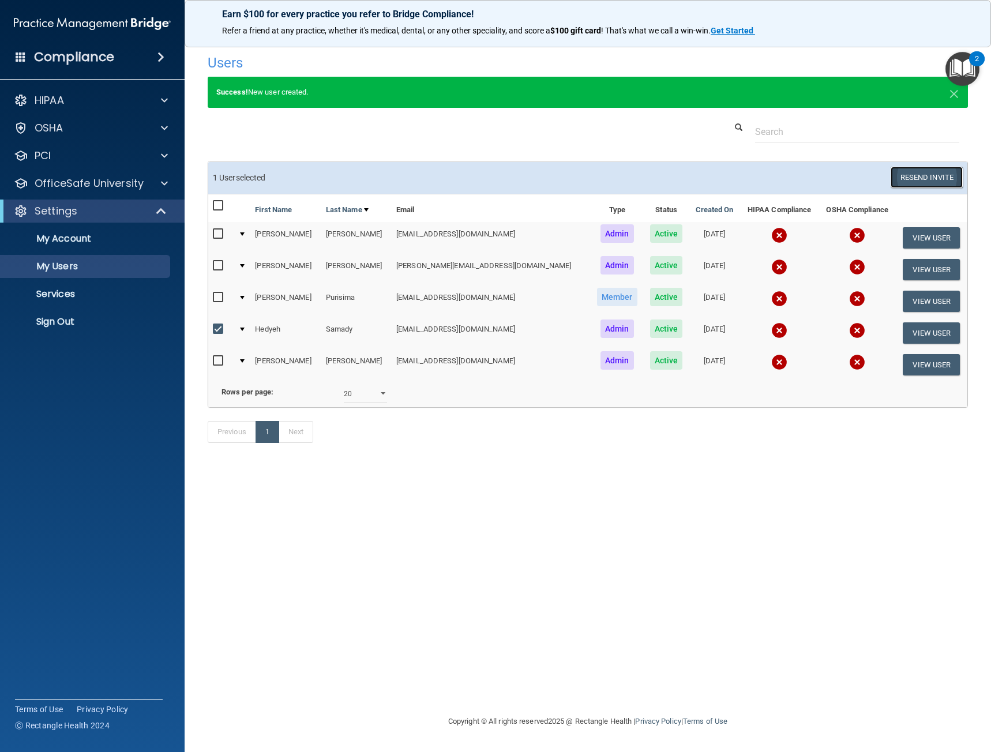
click at [907, 172] on button "Resend Invite" at bounding box center [927, 177] width 72 height 21
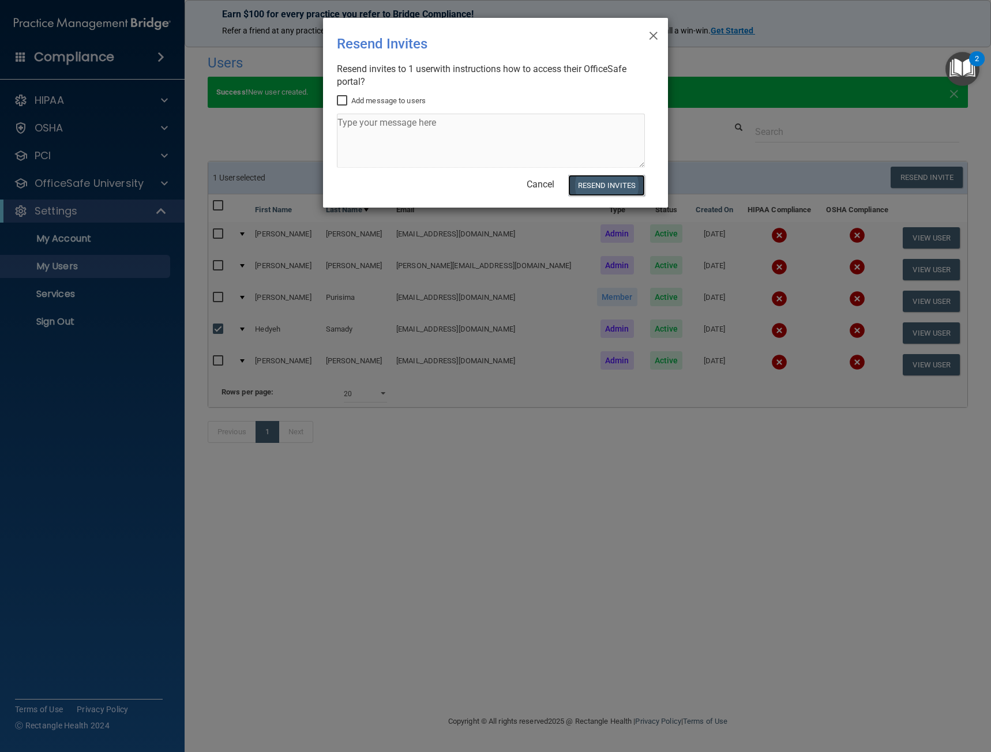
click at [629, 181] on button "Resend Invites" at bounding box center [606, 185] width 77 height 21
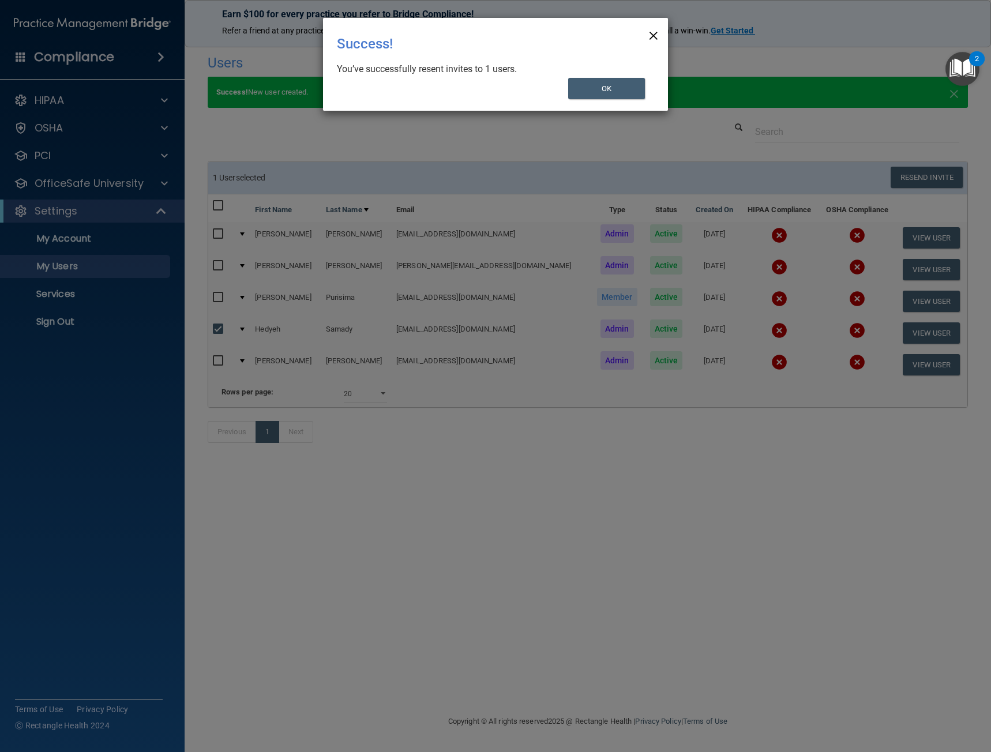
click at [655, 32] on span "×" at bounding box center [653, 33] width 10 height 23
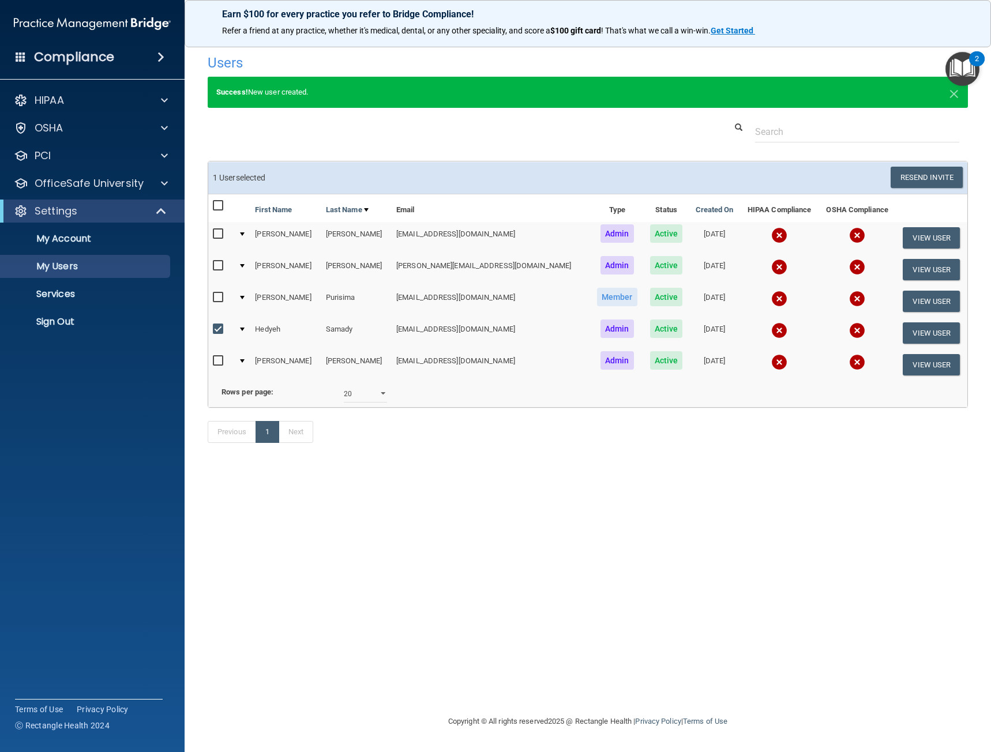
click at [216, 328] on input "checkbox" at bounding box center [219, 329] width 13 height 9
checkbox input "false"
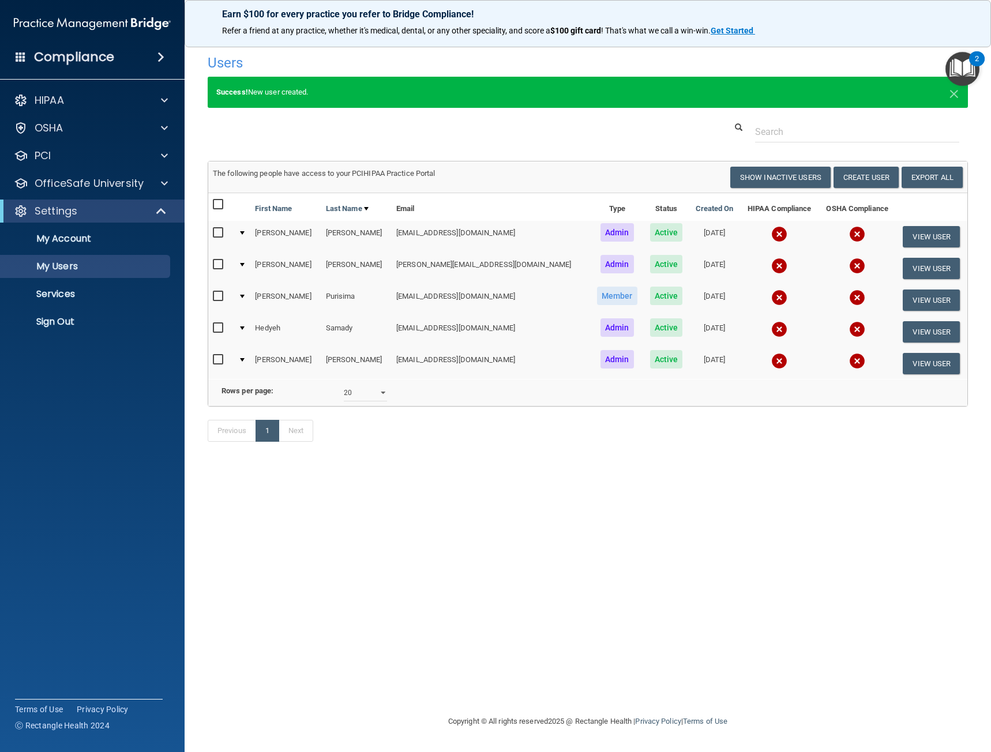
click at [217, 362] on input "checkbox" at bounding box center [219, 359] width 13 height 9
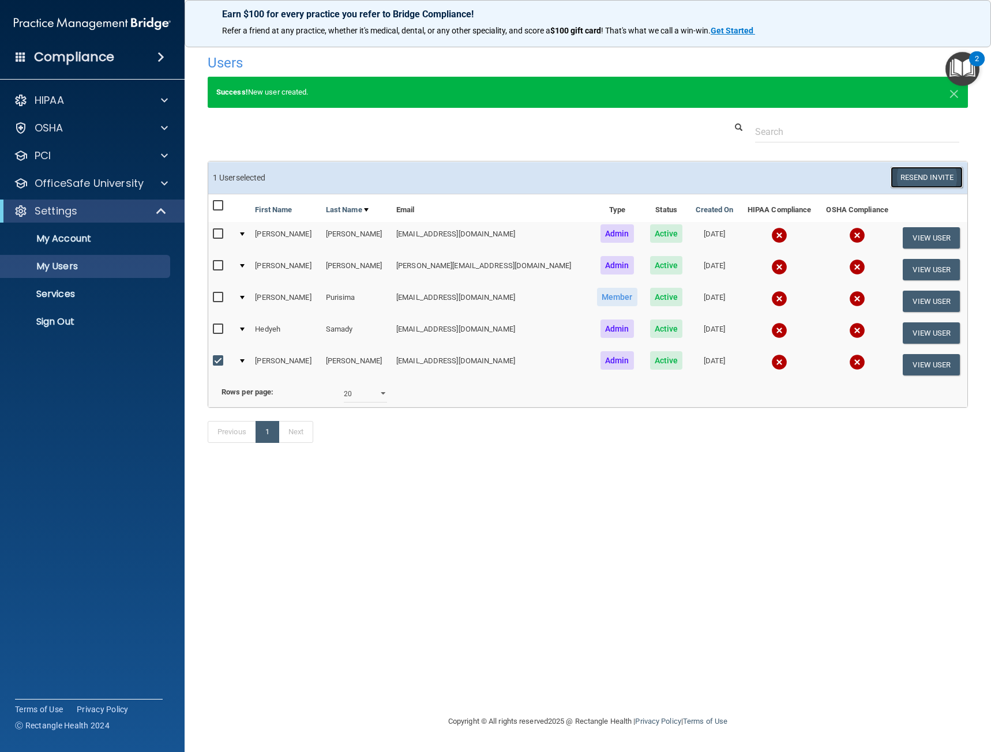
click at [932, 177] on button "Resend Invite" at bounding box center [927, 177] width 72 height 21
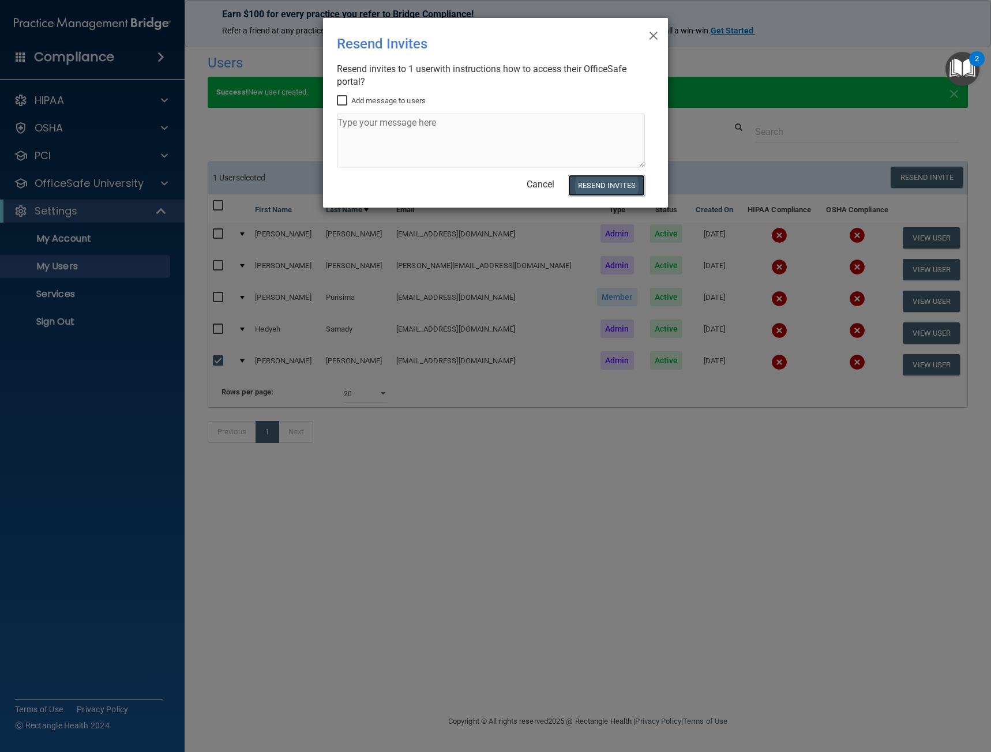
click at [617, 183] on button "Resend Invites" at bounding box center [606, 185] width 77 height 21
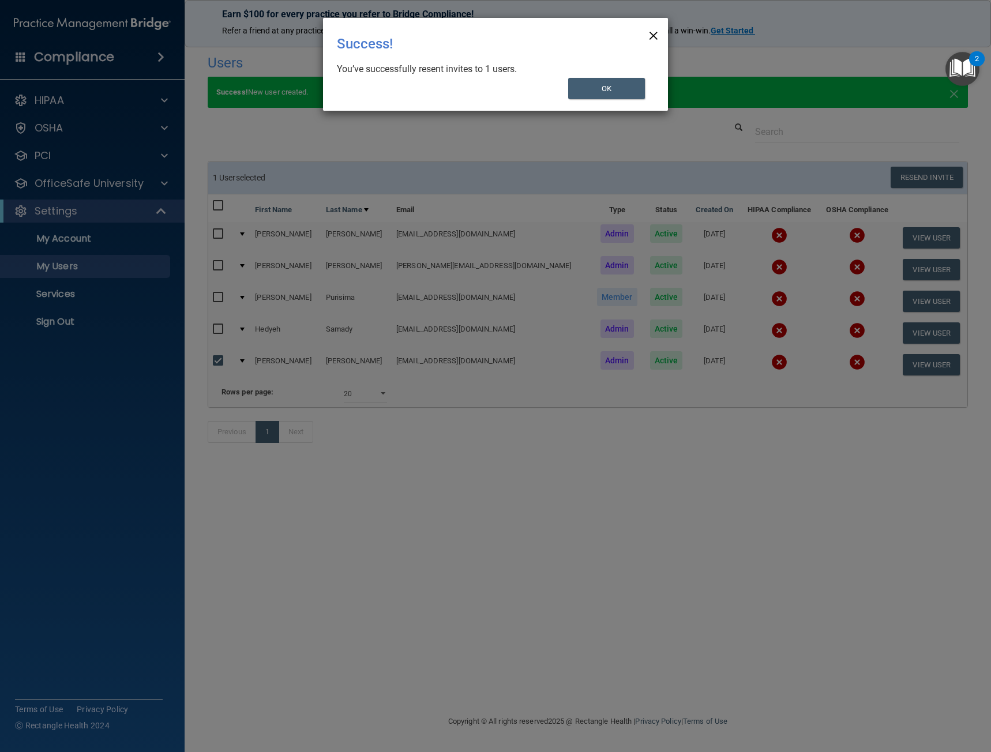
click at [653, 35] on span "×" at bounding box center [653, 33] width 10 height 23
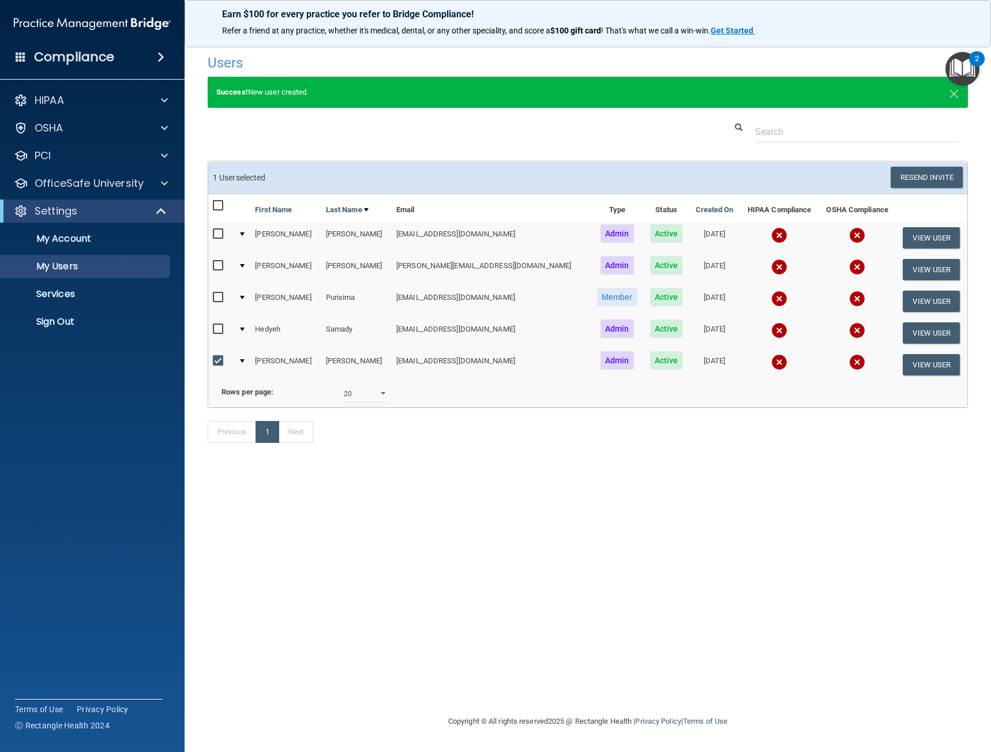
click at [217, 364] on input "checkbox" at bounding box center [219, 360] width 13 height 9
checkbox input "false"
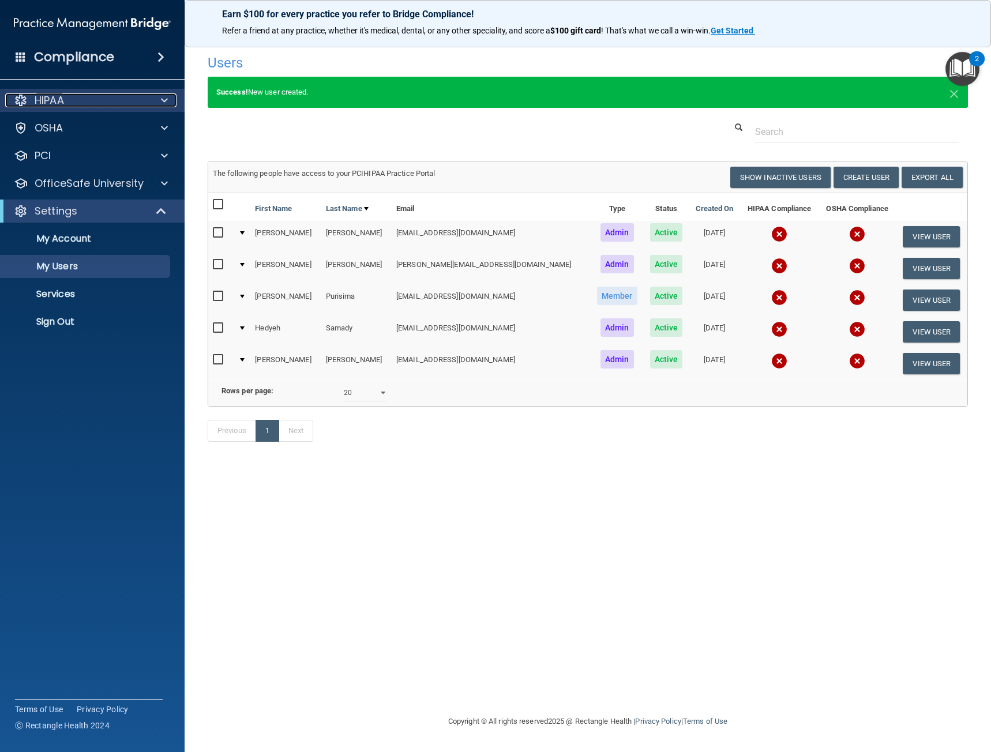
click at [69, 105] on div "HIPAA" at bounding box center [76, 100] width 143 height 14
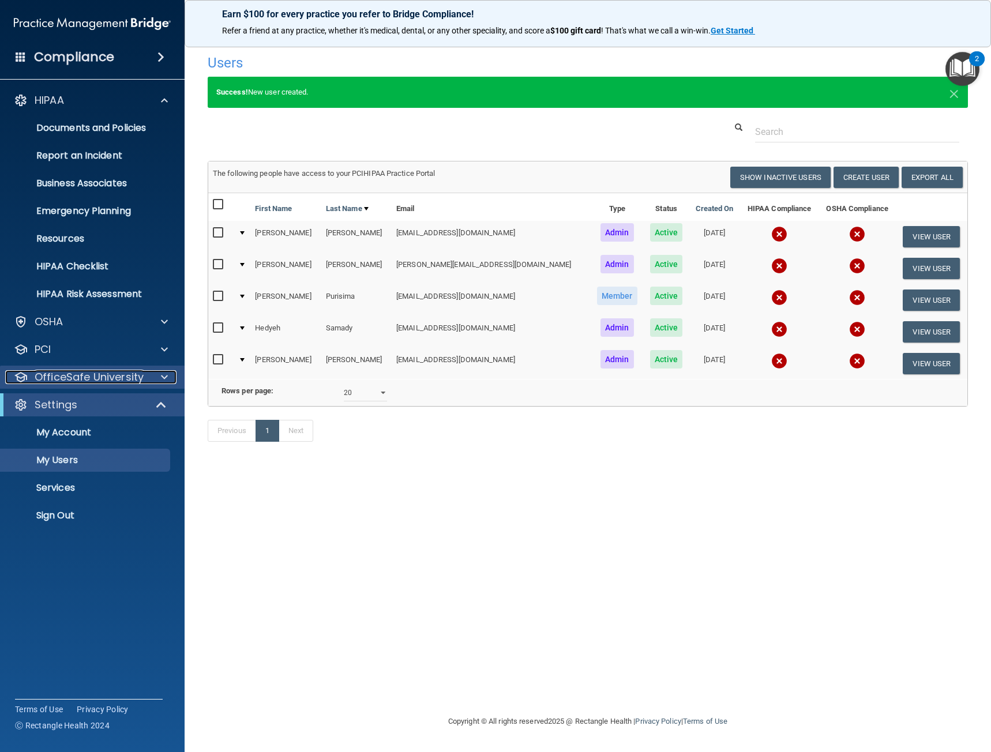
click at [80, 379] on p "OfficeSafe University" at bounding box center [89, 377] width 109 height 14
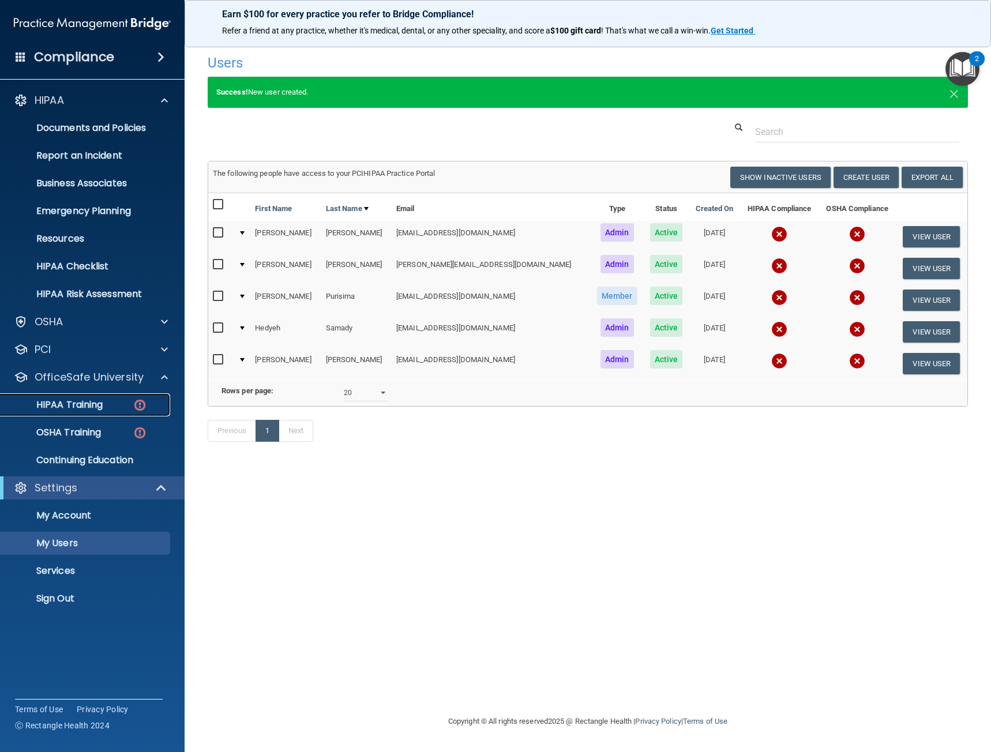
click at [91, 402] on p "HIPAA Training" at bounding box center [54, 405] width 95 height 12
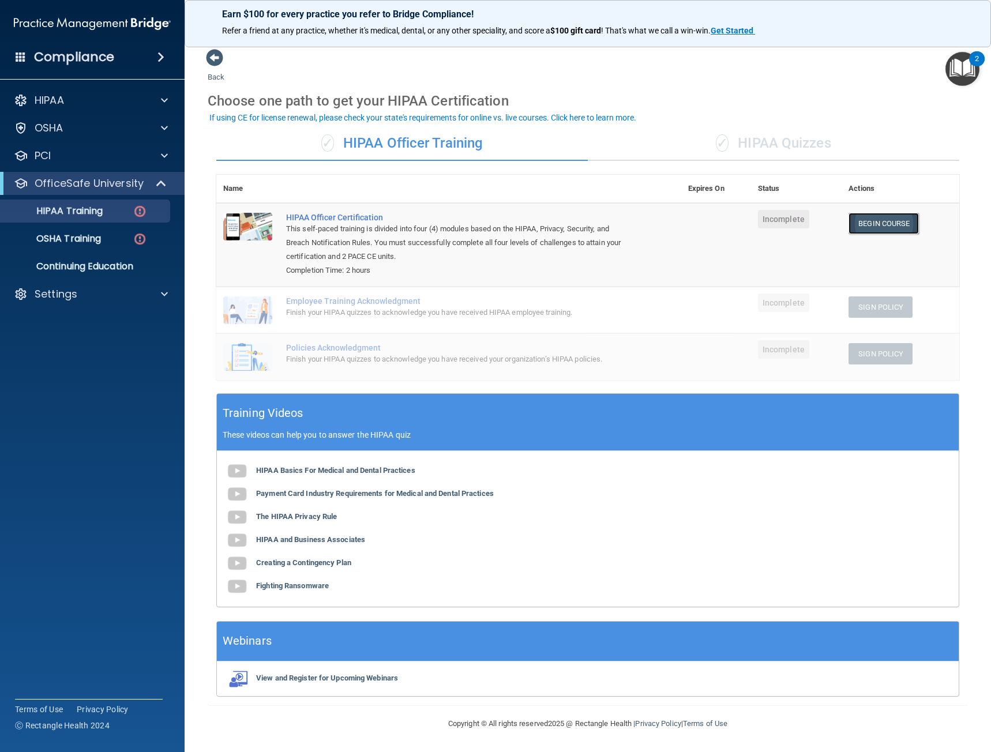
click at [879, 225] on link "Begin Course" at bounding box center [883, 223] width 70 height 21
